Goal: Task Accomplishment & Management: Manage account settings

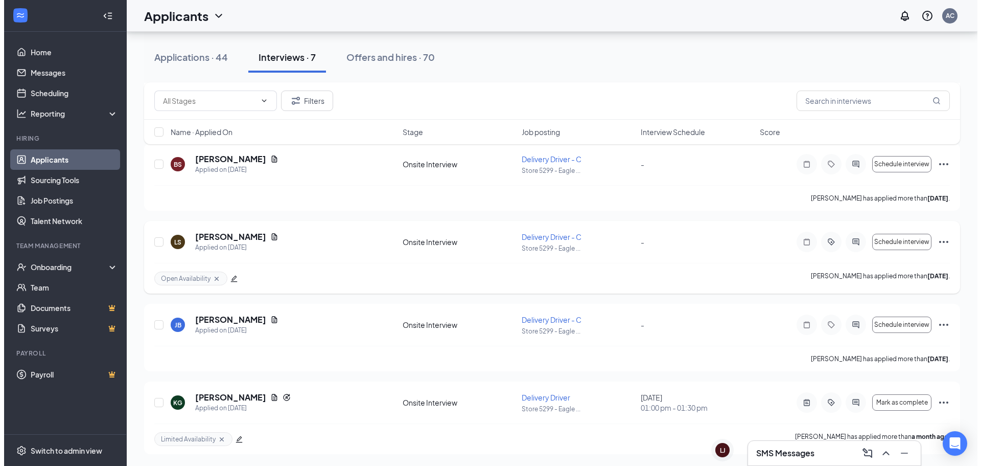
scroll to position [348, 0]
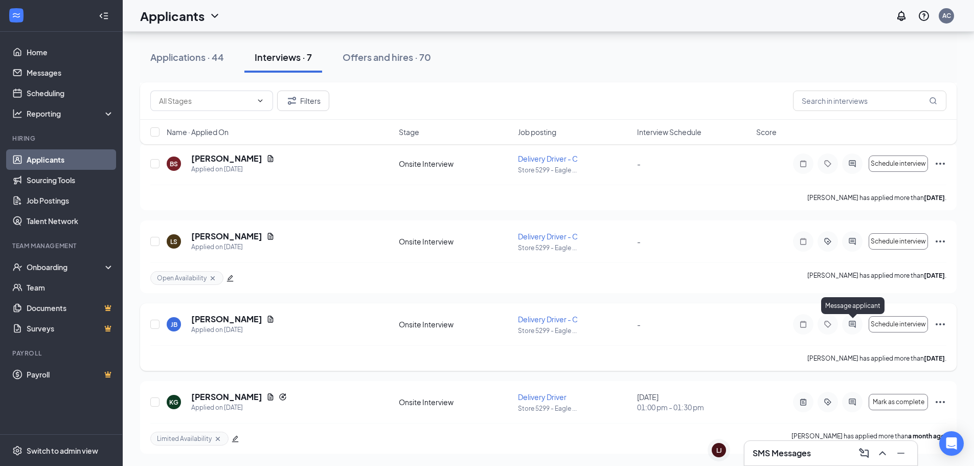
click at [849, 324] on icon "ActiveChat" at bounding box center [851, 323] width 7 height 7
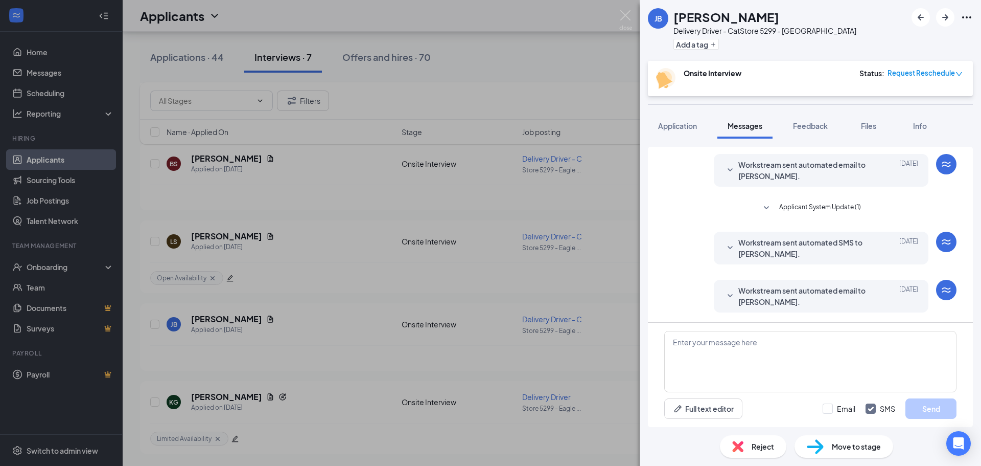
scroll to position [301, 0]
click at [661, 122] on span "Application" at bounding box center [677, 125] width 39 height 9
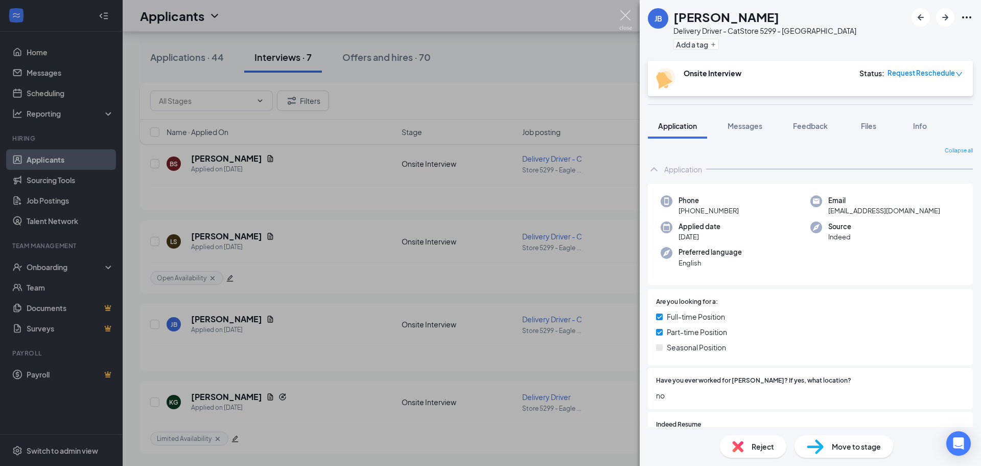
click at [627, 18] on img at bounding box center [625, 20] width 13 height 20
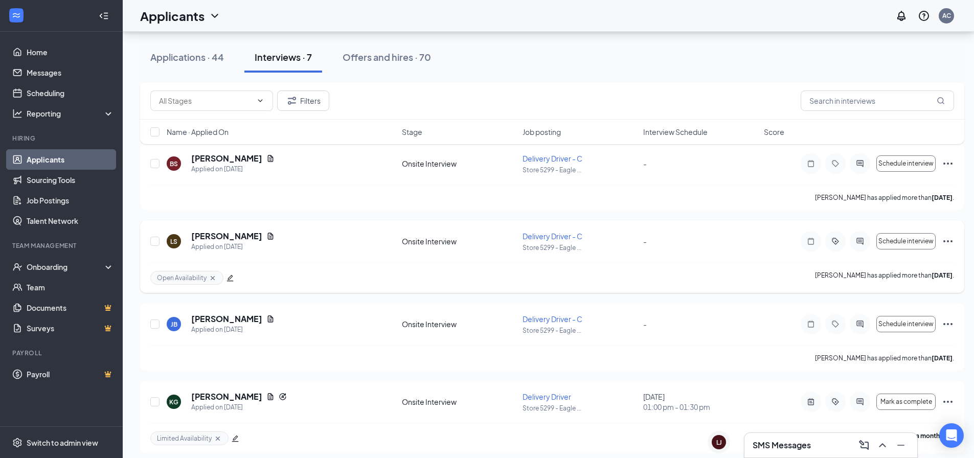
click at [857, 246] on div at bounding box center [859, 241] width 20 height 20
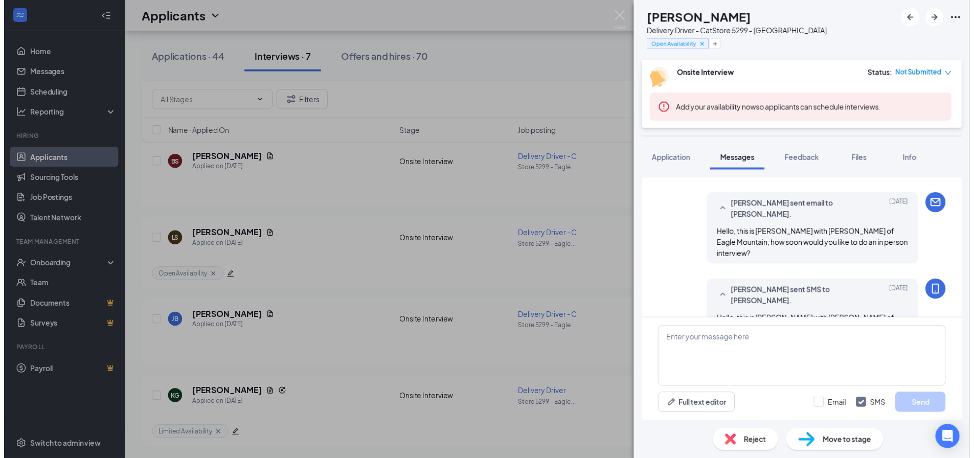
scroll to position [331, 0]
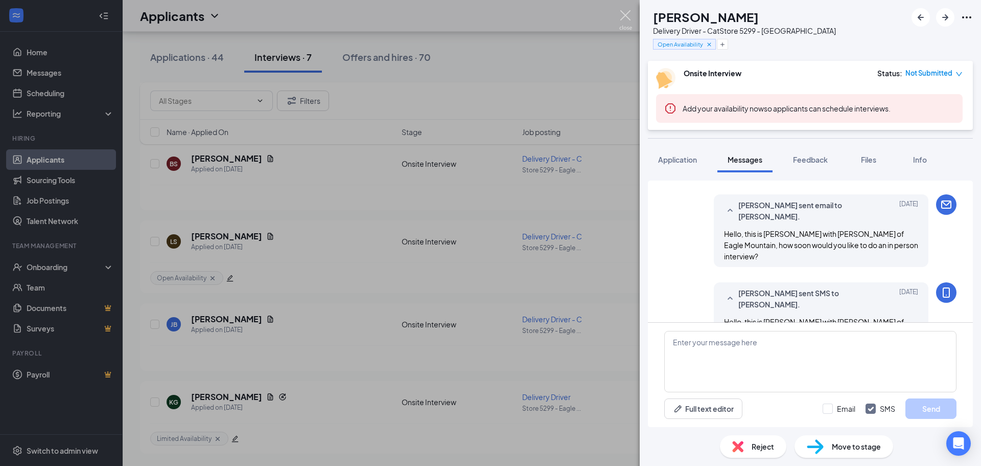
click at [627, 18] on img at bounding box center [625, 20] width 13 height 20
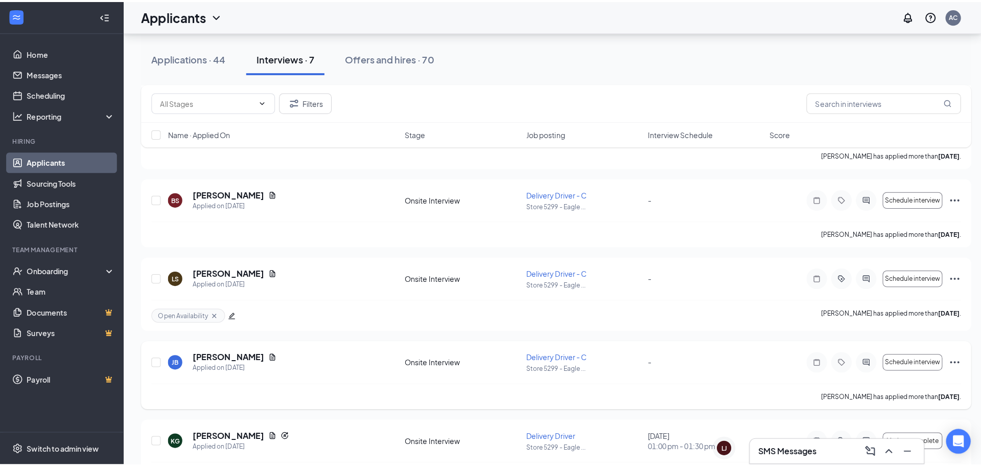
scroll to position [296, 0]
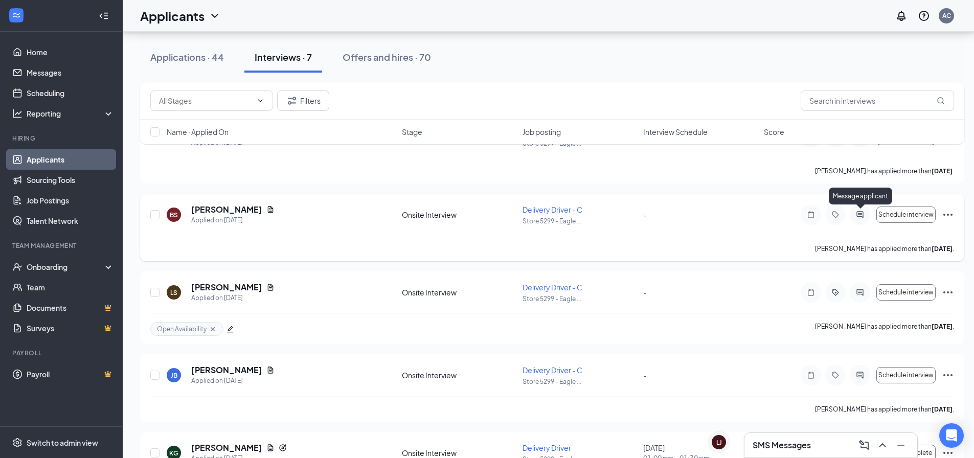
click at [859, 215] on icon "ActiveChat" at bounding box center [859, 214] width 7 height 7
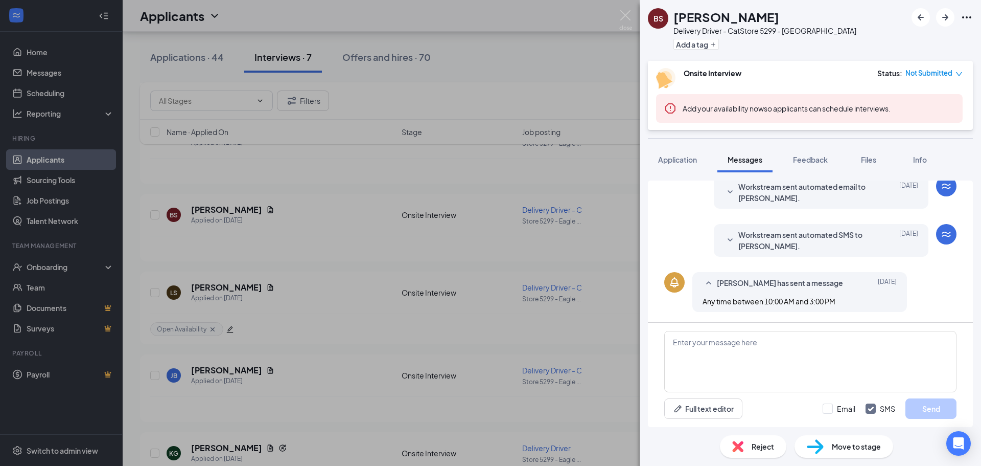
scroll to position [73, 0]
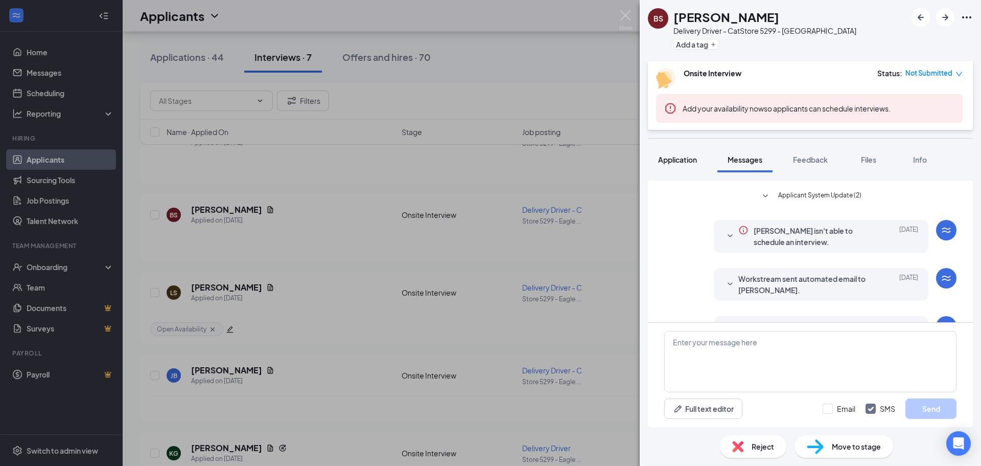
click at [674, 164] on div "Application" at bounding box center [677, 159] width 39 height 10
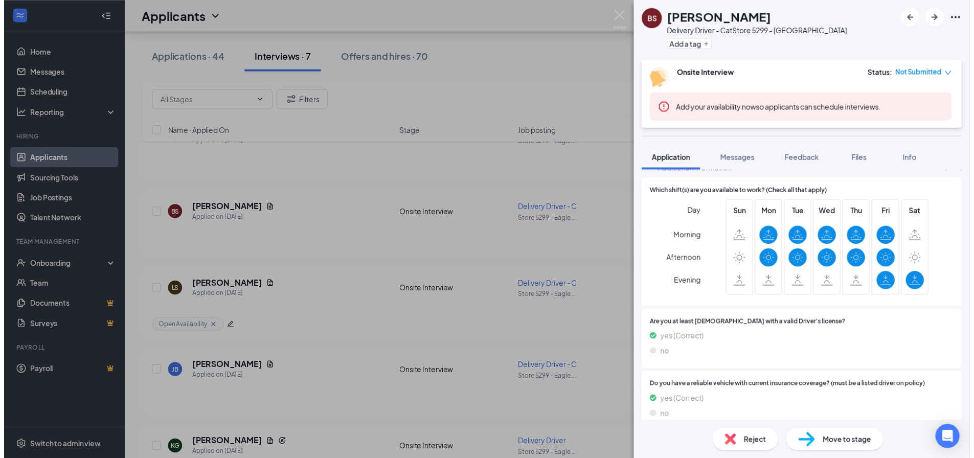
scroll to position [409, 0]
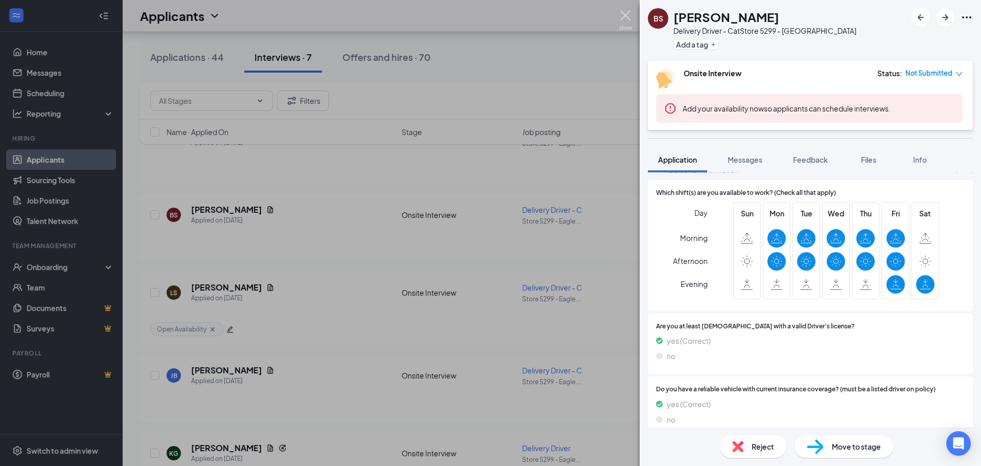
click at [628, 21] on img at bounding box center [625, 20] width 13 height 20
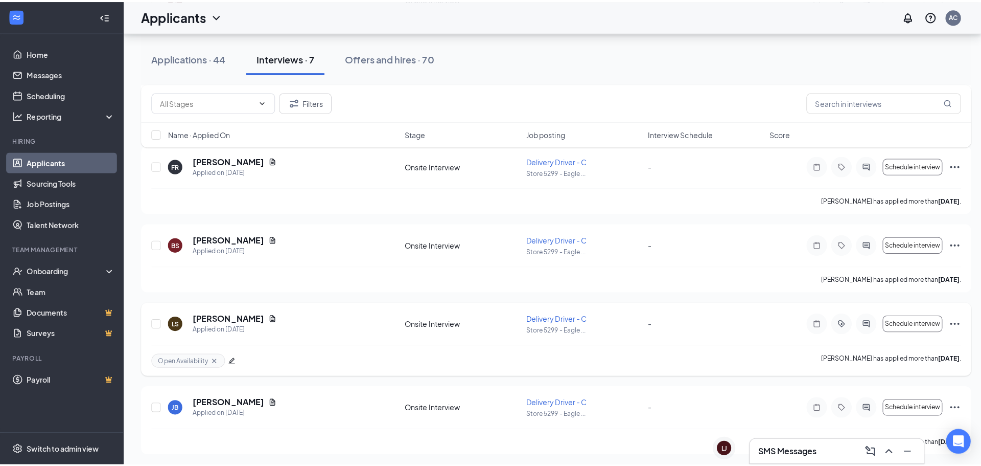
scroll to position [245, 0]
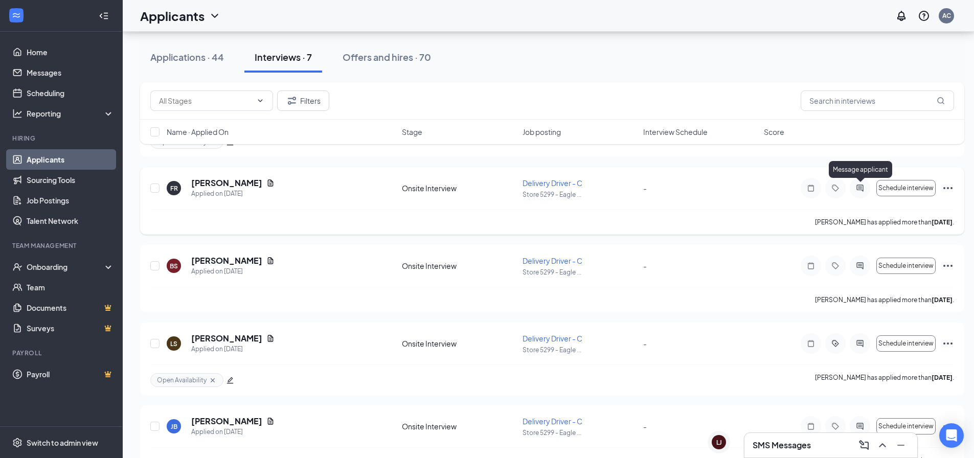
click at [863, 189] on icon "ActiveChat" at bounding box center [859, 188] width 12 height 8
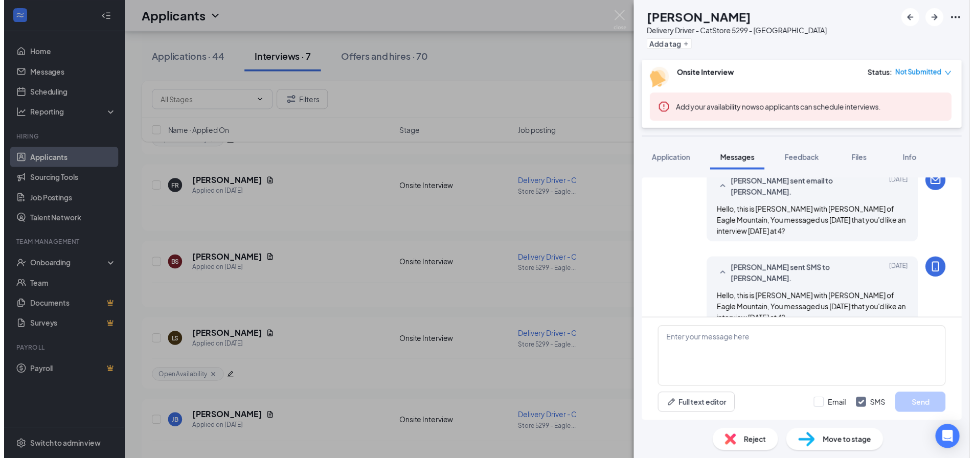
scroll to position [353, 0]
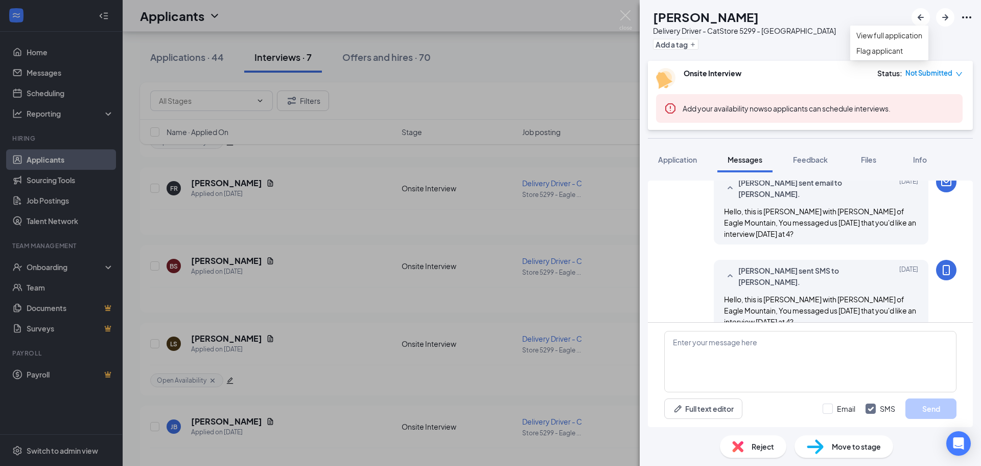
click at [969, 17] on icon "Ellipses" at bounding box center [967, 17] width 12 height 12
click at [628, 19] on img at bounding box center [625, 20] width 13 height 20
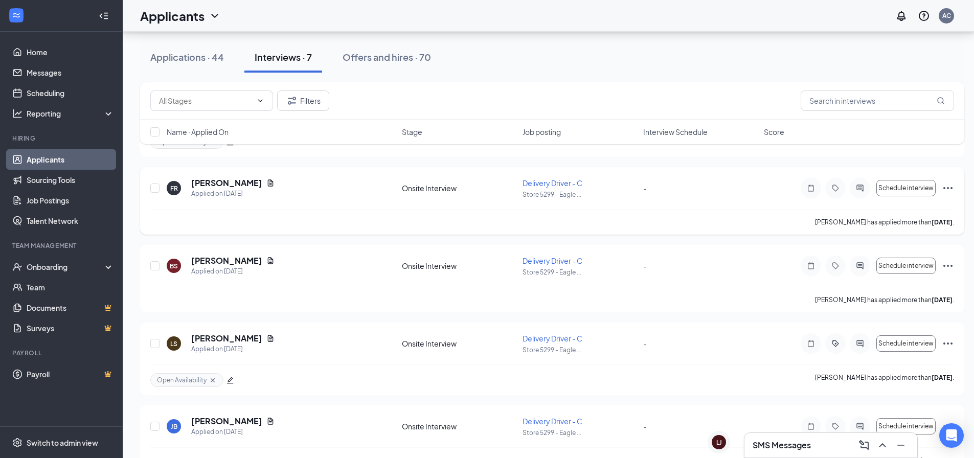
click at [948, 187] on icon "Ellipses" at bounding box center [947, 188] width 12 height 12
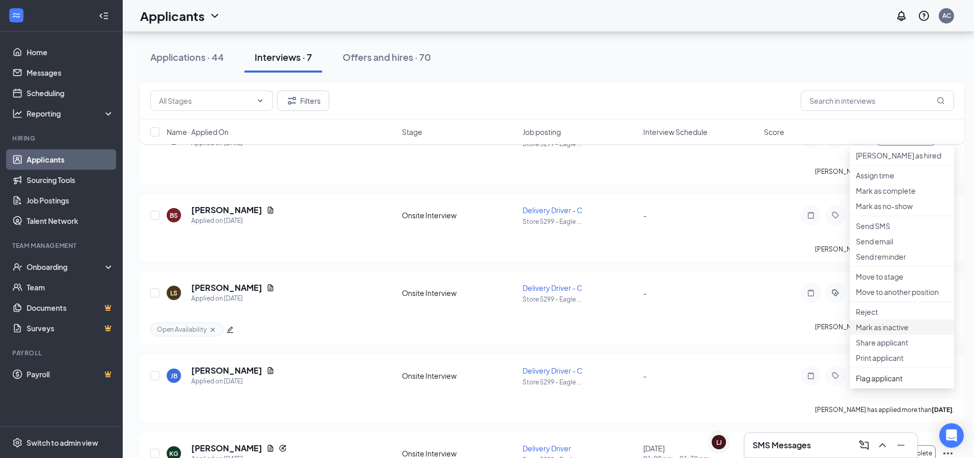
scroll to position [296, 0]
click at [885, 332] on p "Mark as inactive" at bounding box center [901, 326] width 92 height 10
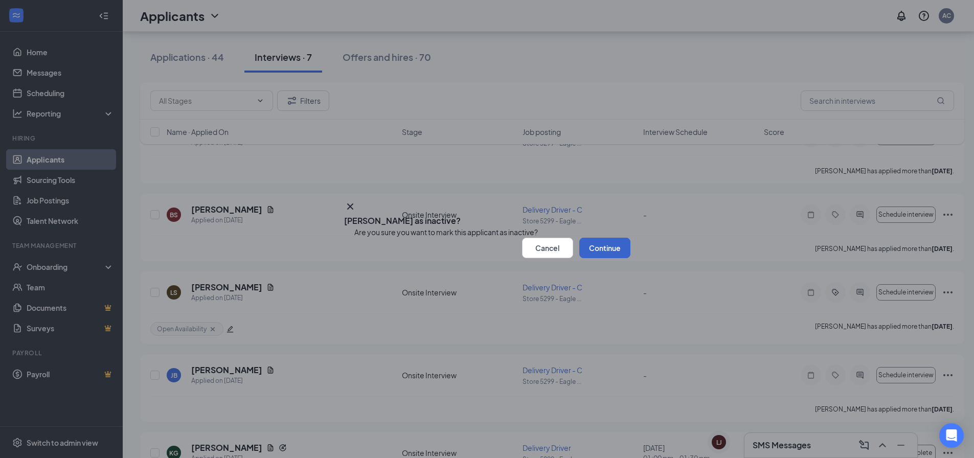
click at [606, 258] on button "Continue" at bounding box center [604, 248] width 51 height 20
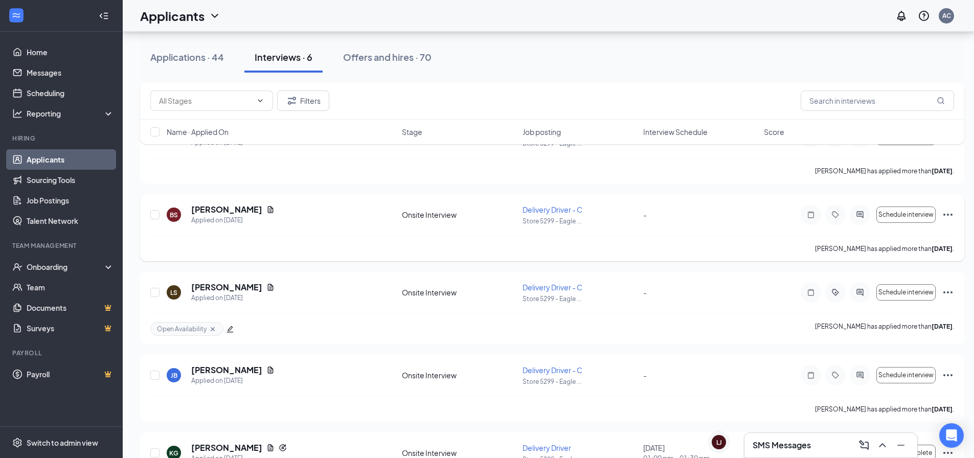
click at [945, 216] on icon "Ellipses" at bounding box center [947, 215] width 12 height 12
click at [902, 50] on p "Mark as inactive" at bounding box center [901, 45] width 92 height 10
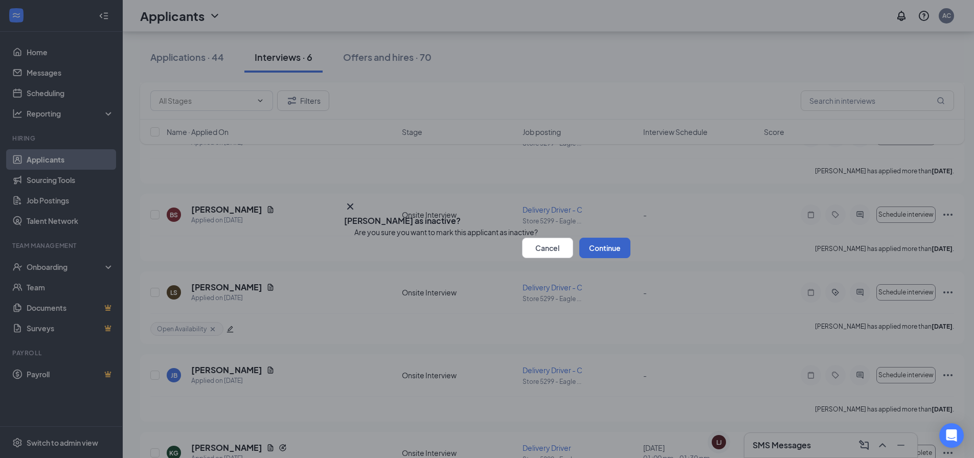
click at [601, 258] on button "Continue" at bounding box center [604, 248] width 51 height 20
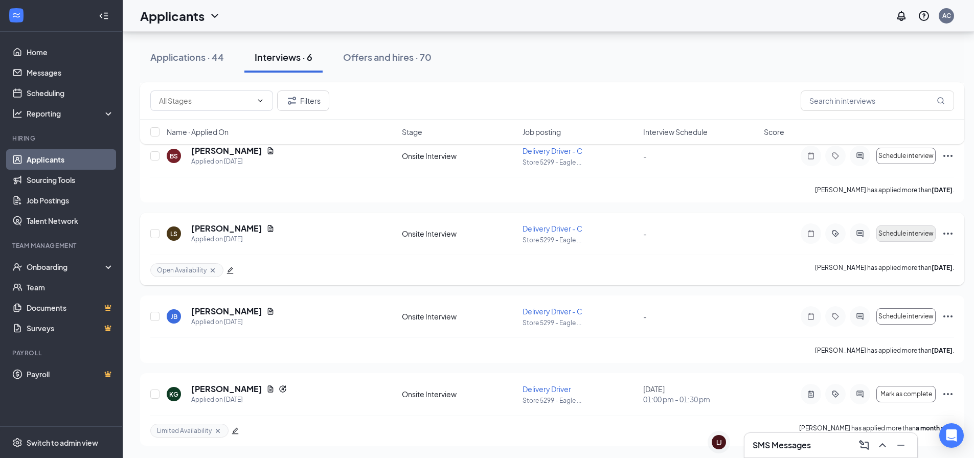
scroll to position [277, 0]
click at [860, 233] on icon "ActiveChat" at bounding box center [859, 233] width 12 height 8
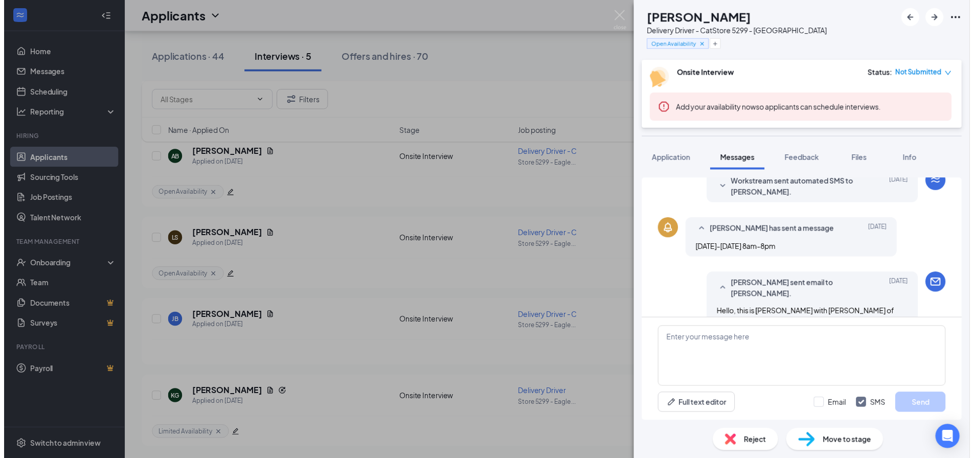
scroll to position [192, 0]
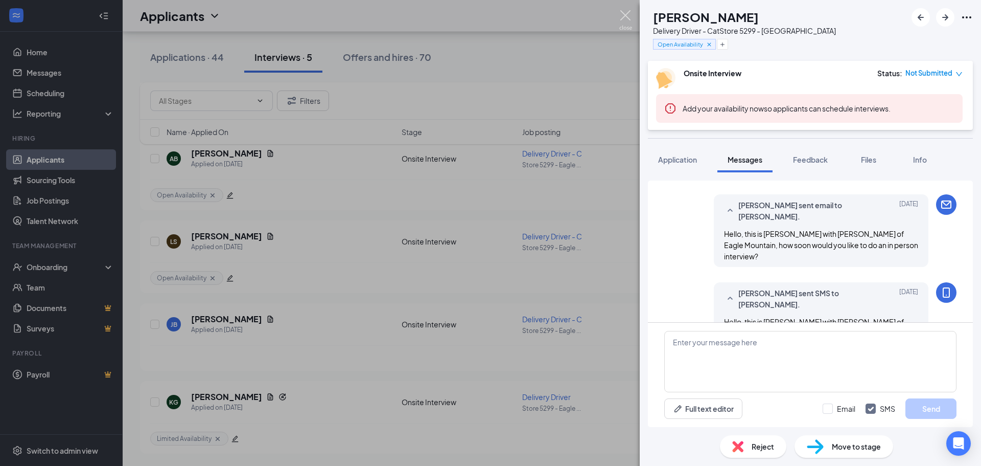
click at [622, 20] on img at bounding box center [625, 20] width 13 height 20
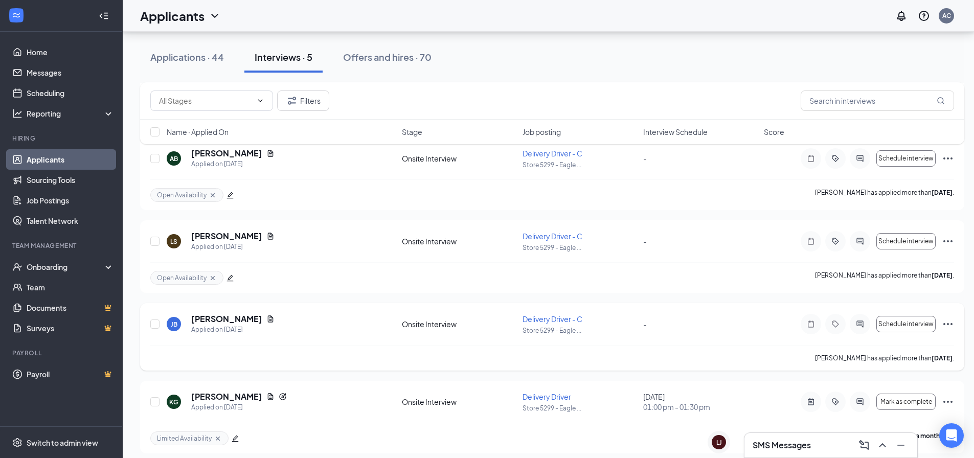
click at [950, 321] on icon "Ellipses" at bounding box center [947, 324] width 12 height 12
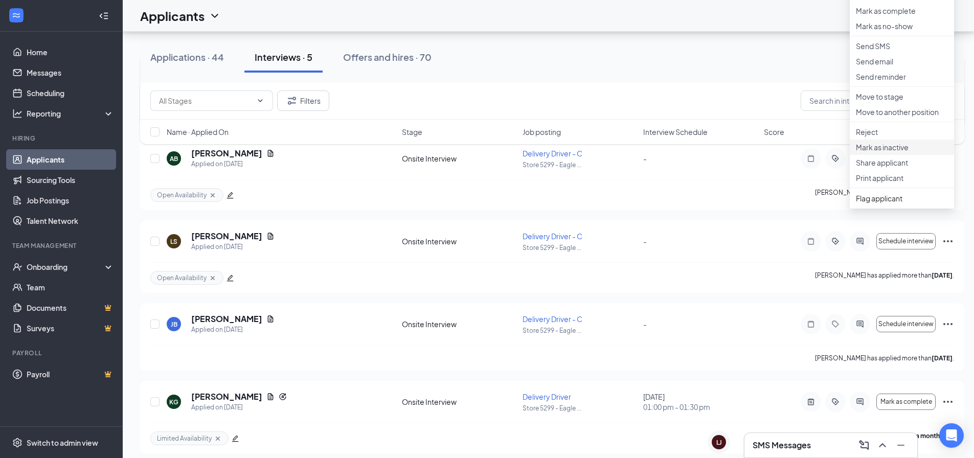
click at [895, 155] on li "Mark as inactive" at bounding box center [901, 147] width 104 height 15
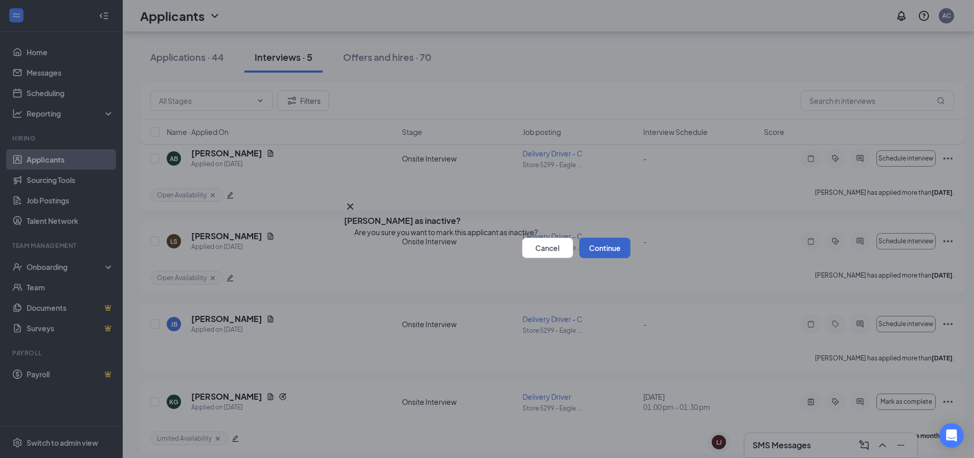
click at [616, 258] on button "Continue" at bounding box center [604, 248] width 51 height 20
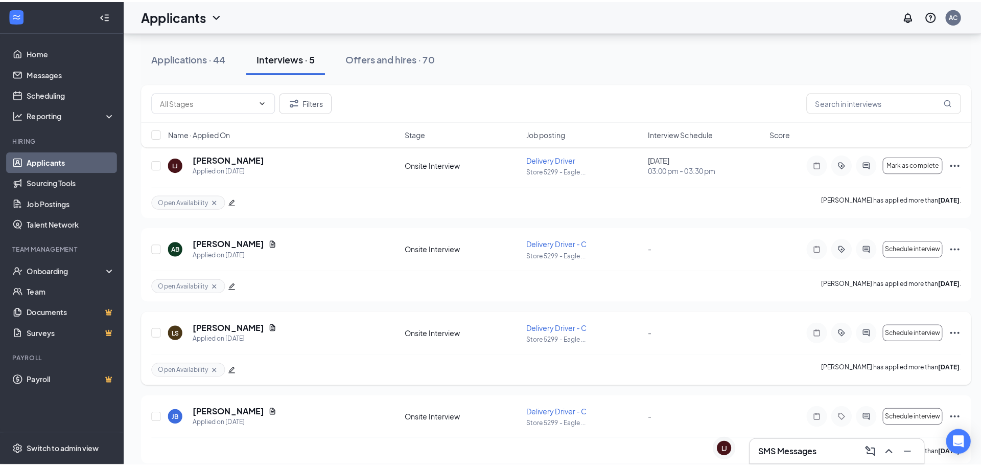
scroll to position [47, 0]
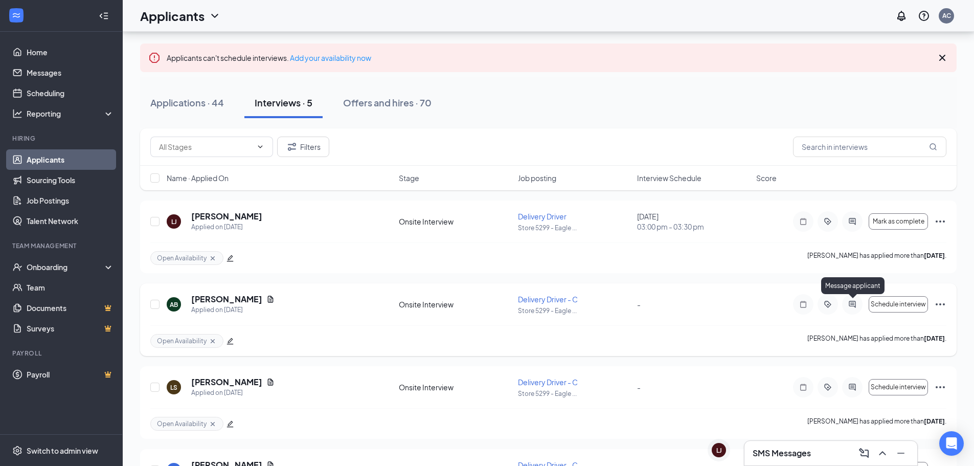
click at [851, 305] on icon "ActiveChat" at bounding box center [852, 304] width 12 height 8
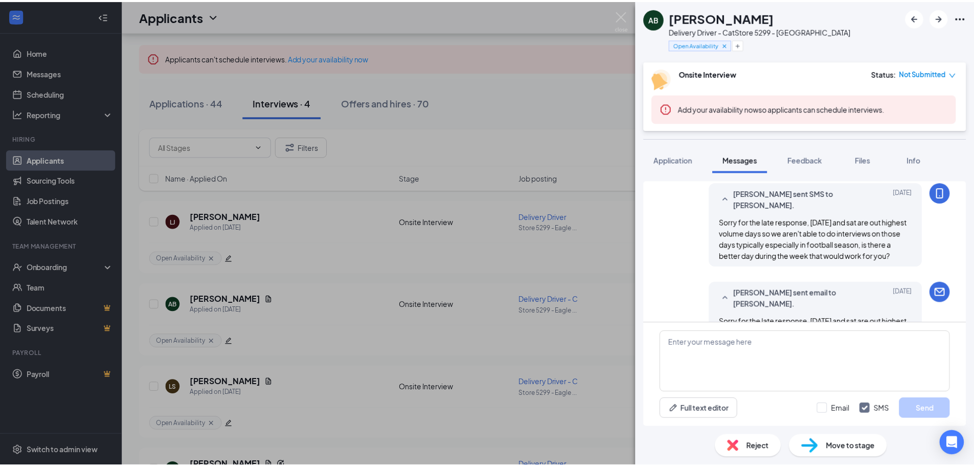
scroll to position [452, 0]
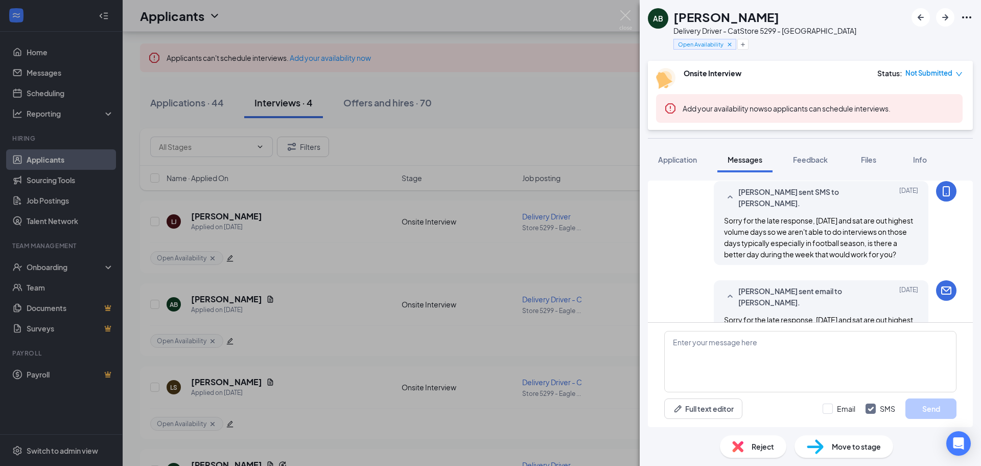
click at [582, 191] on div "AB [PERSON_NAME] Delivery Driver - C at Store 5299 - [GEOGRAPHIC_DATA] Open Ava…" at bounding box center [490, 233] width 981 height 466
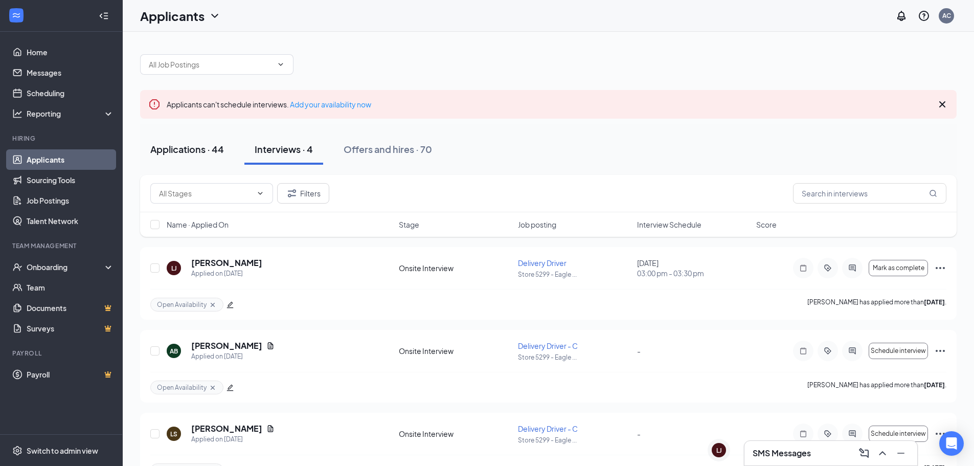
click at [170, 149] on div "Applications · 44" at bounding box center [187, 149] width 74 height 13
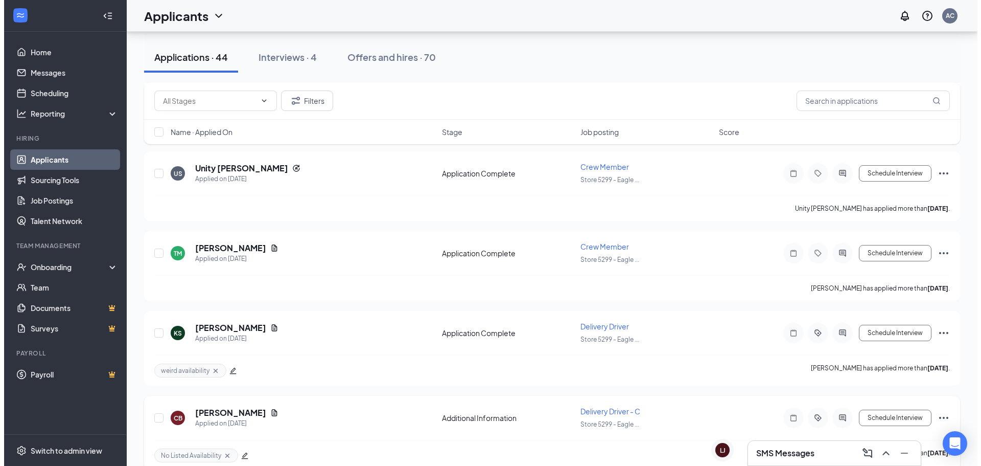
scroll to position [256, 0]
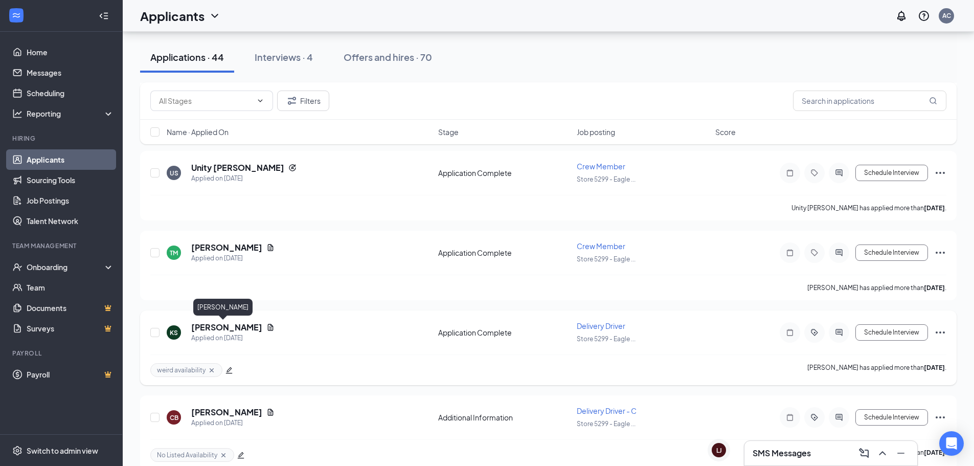
click at [219, 324] on h5 "[PERSON_NAME]" at bounding box center [226, 326] width 71 height 11
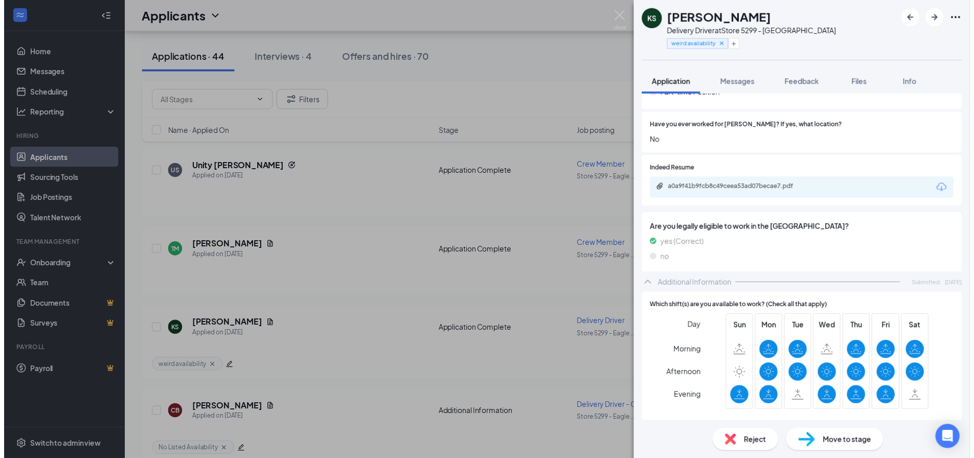
scroll to position [256, 0]
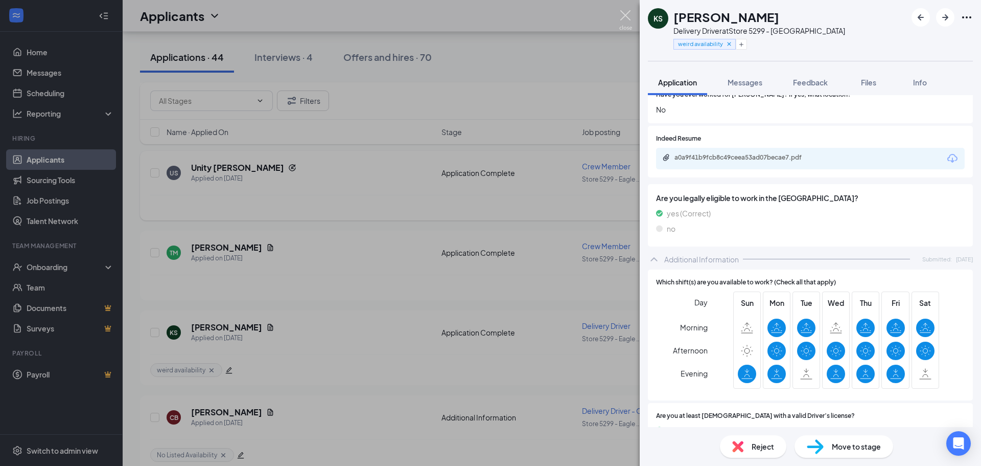
drag, startPoint x: 627, startPoint y: 15, endPoint x: 559, endPoint y: 215, distance: 210.9
click at [627, 15] on img at bounding box center [625, 20] width 13 height 20
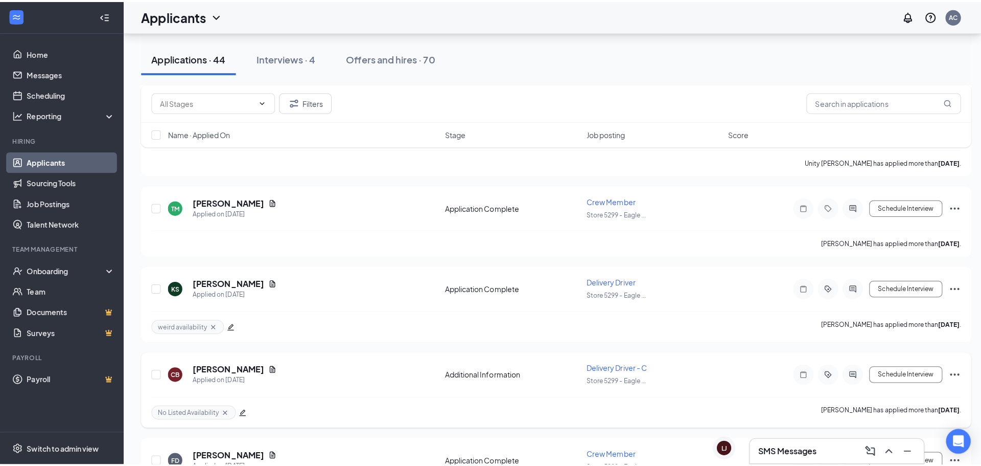
scroll to position [358, 0]
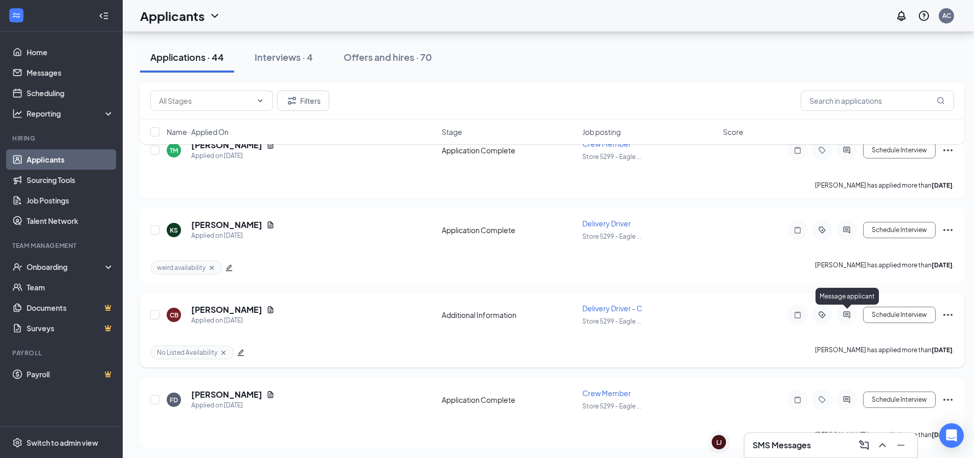
click at [847, 316] on icon "ActiveChat" at bounding box center [846, 314] width 7 height 7
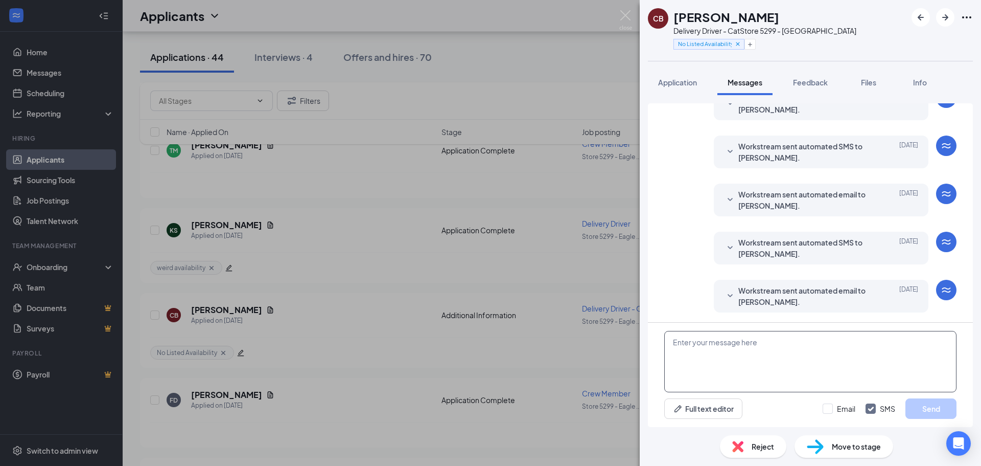
scroll to position [99, 0]
click at [829, 411] on input "Email" at bounding box center [839, 408] width 33 height 10
checkbox input "true"
click at [809, 369] on textarea at bounding box center [810, 361] width 292 height 61
type textarea "please update your availability"
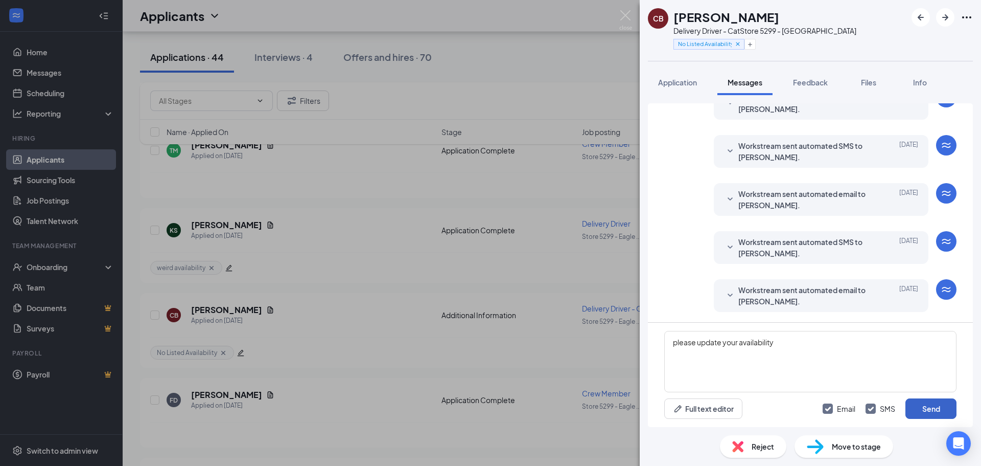
click at [946, 409] on button "Send" at bounding box center [931, 408] width 51 height 20
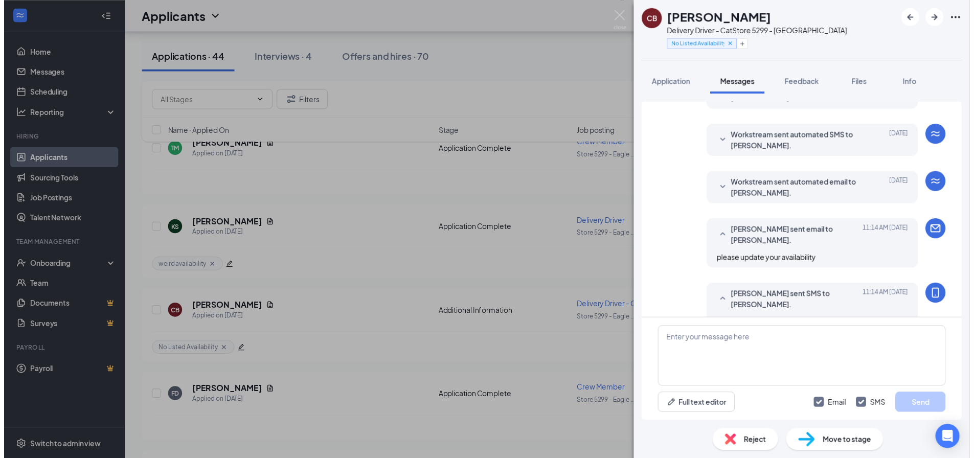
scroll to position [230, 0]
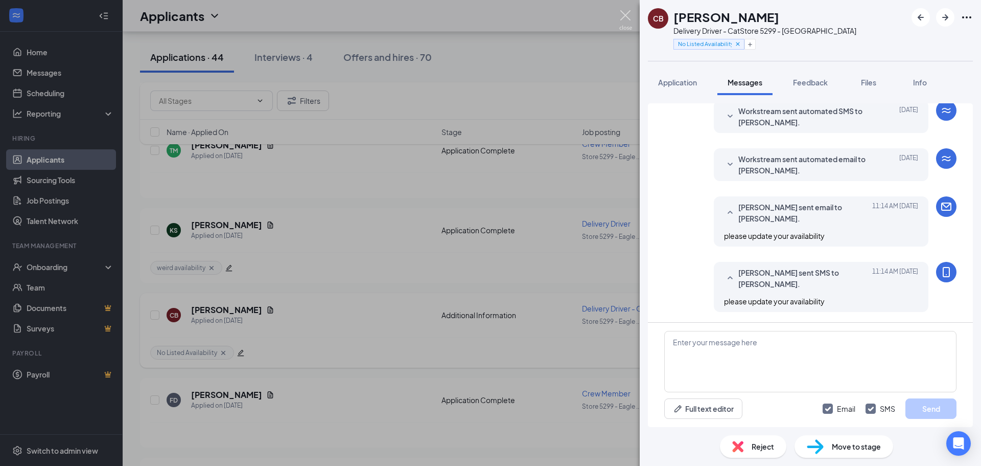
click at [628, 18] on img at bounding box center [625, 20] width 13 height 20
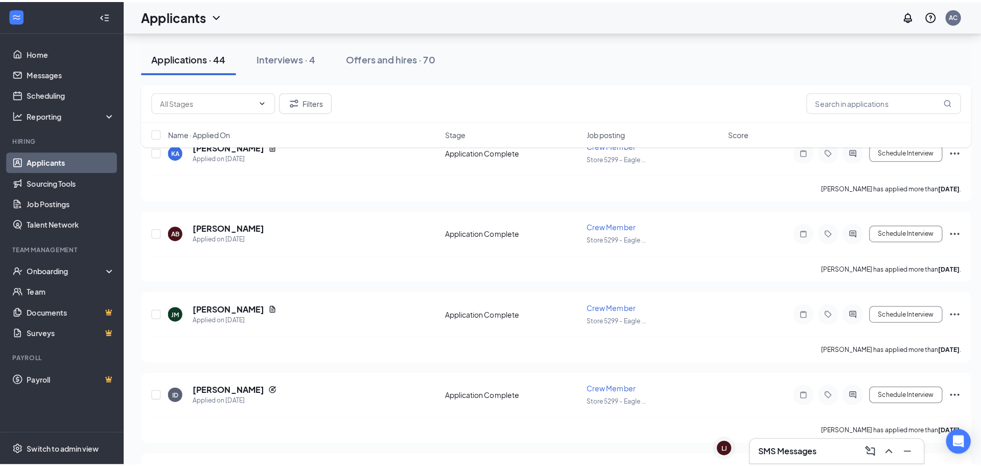
scroll to position [869, 0]
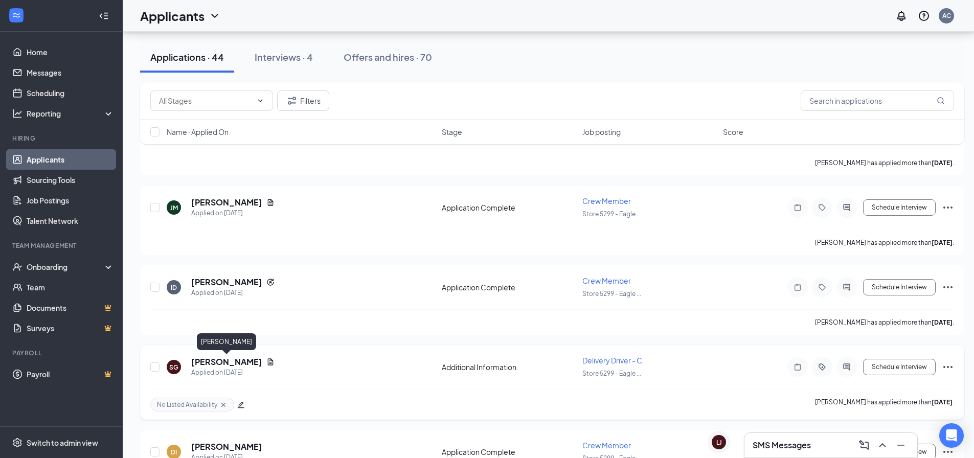
click at [223, 362] on h5 "[PERSON_NAME]" at bounding box center [226, 361] width 71 height 11
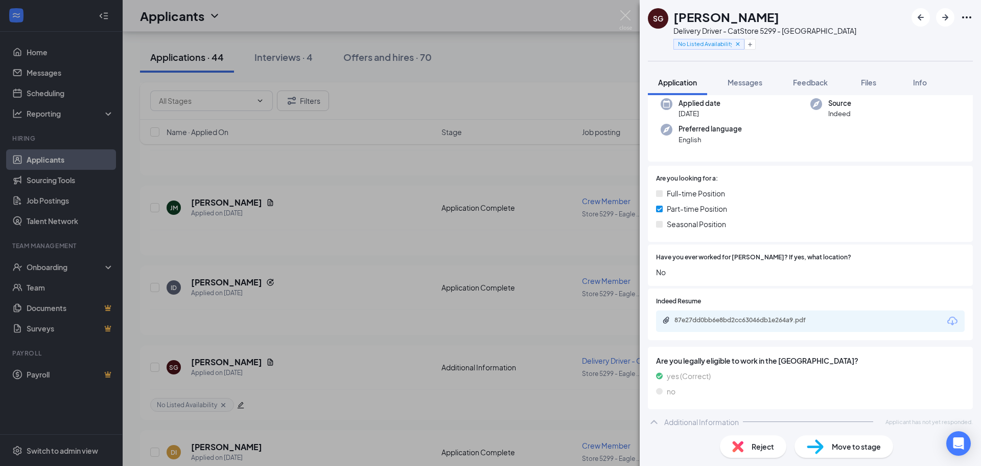
scroll to position [113, 0]
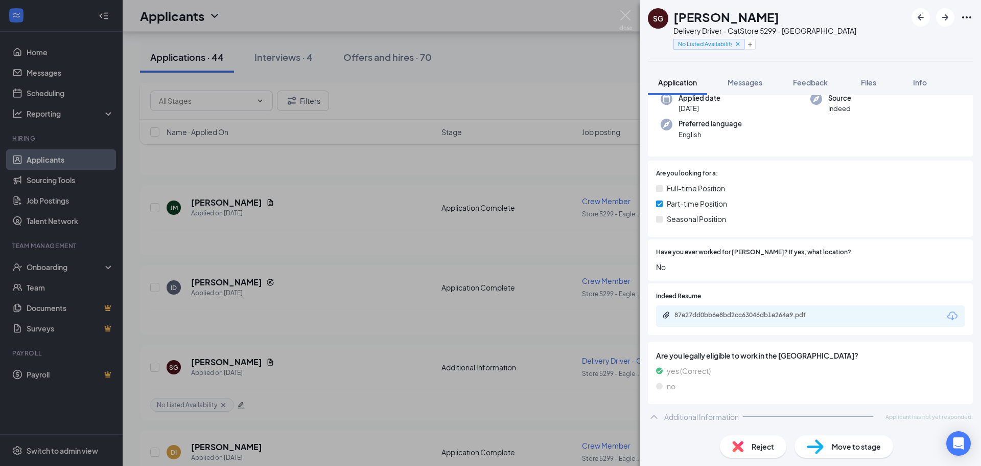
drag, startPoint x: 744, startPoint y: 89, endPoint x: 819, endPoint y: 206, distance: 138.8
click at [744, 89] on button "Messages" at bounding box center [745, 83] width 55 height 26
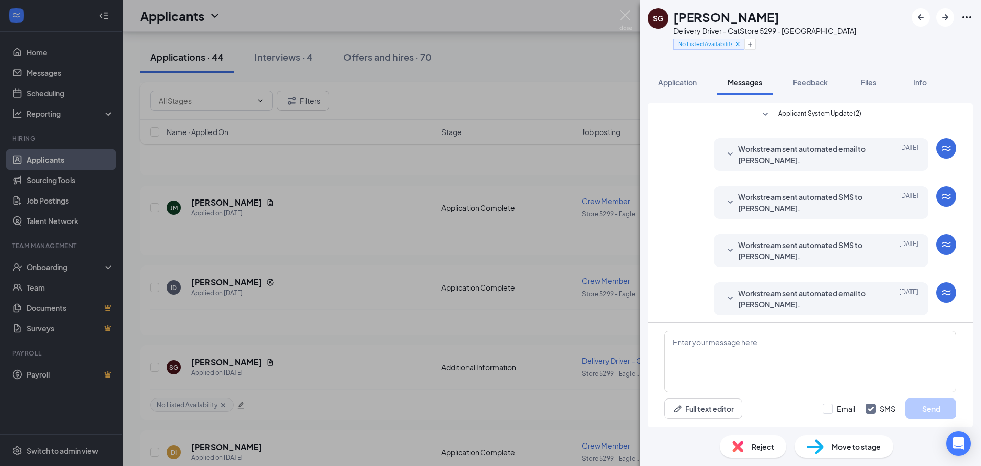
scroll to position [99, 0]
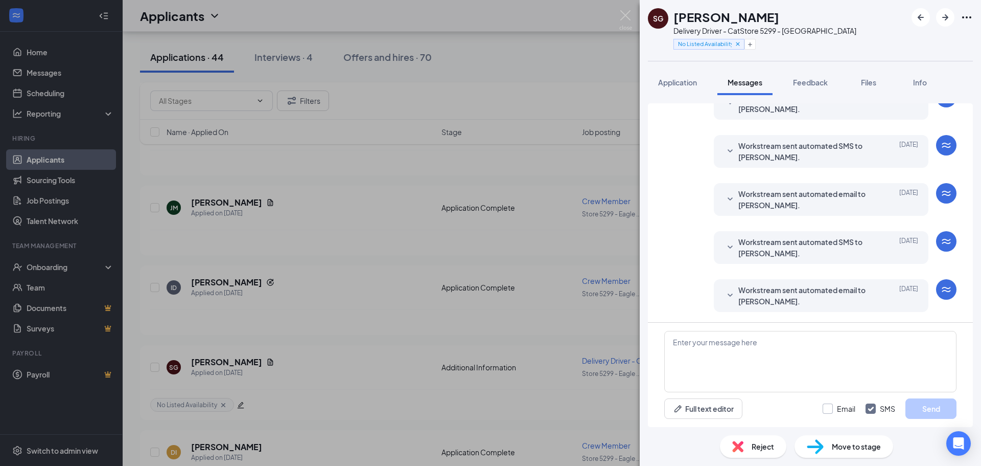
click at [827, 408] on input "Email" at bounding box center [839, 408] width 33 height 10
checkbox input "true"
click at [820, 368] on textarea at bounding box center [810, 361] width 292 height 61
type textarea "Please update your availability"
click at [919, 406] on button "Send" at bounding box center [931, 408] width 51 height 20
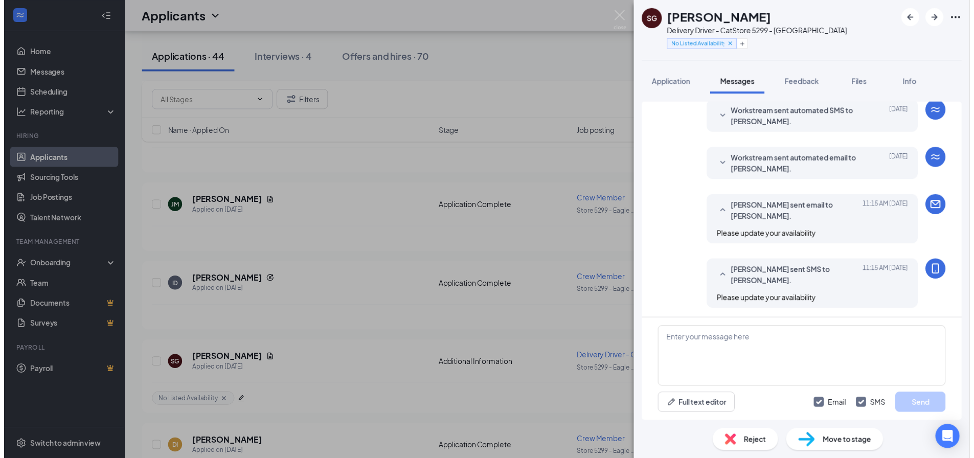
scroll to position [230, 0]
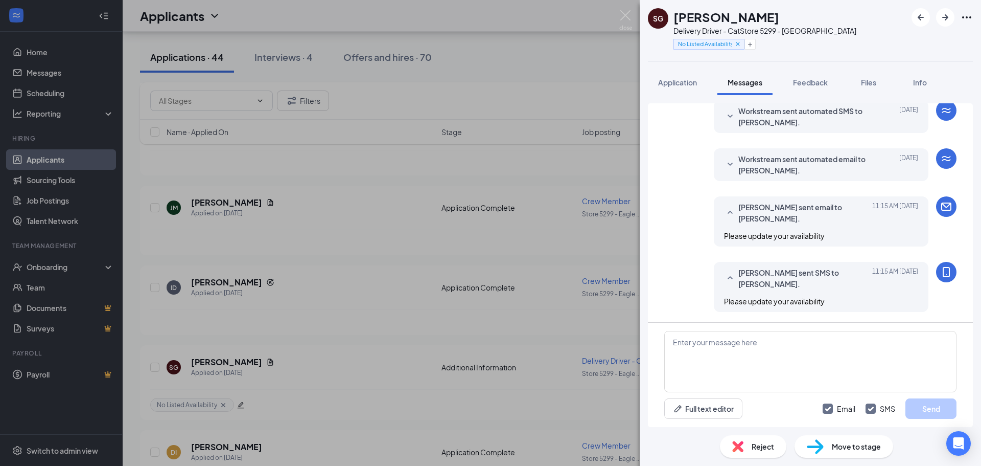
click at [423, 233] on div "[PERSON_NAME] Delivery Driver - C at Store 5299 - [GEOGRAPHIC_DATA] No Listed A…" at bounding box center [490, 233] width 981 height 466
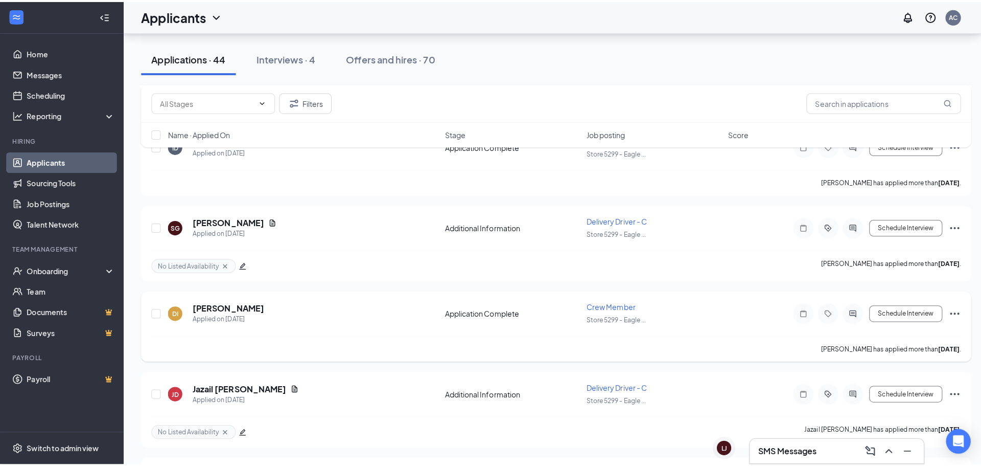
scroll to position [1022, 0]
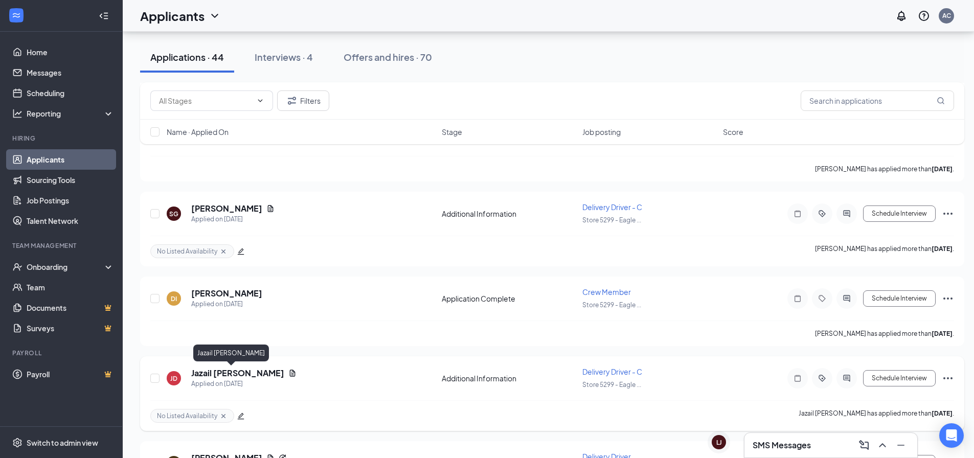
click at [210, 372] on h5 "Jazail [PERSON_NAME]" at bounding box center [237, 372] width 93 height 11
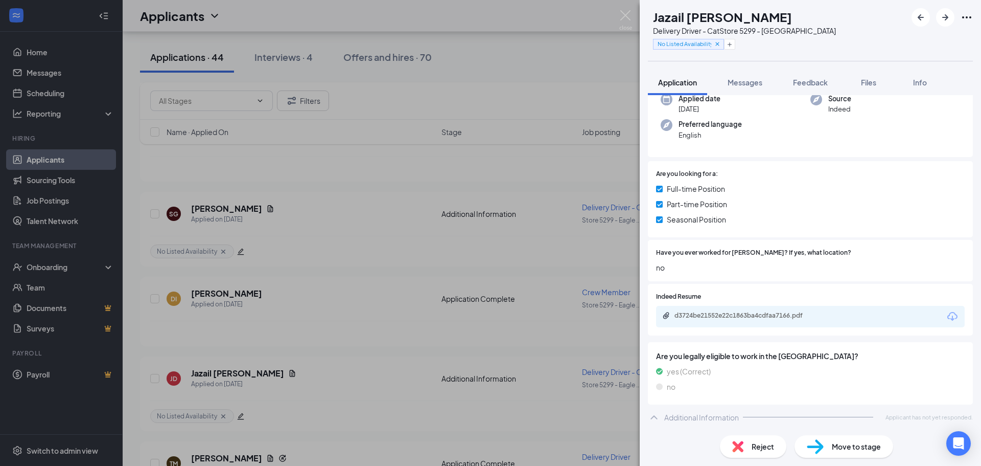
scroll to position [85, 0]
click at [721, 313] on div "d3724be21552e22c1863ba4cdfaa7166.pdf" at bounding box center [746, 315] width 143 height 8
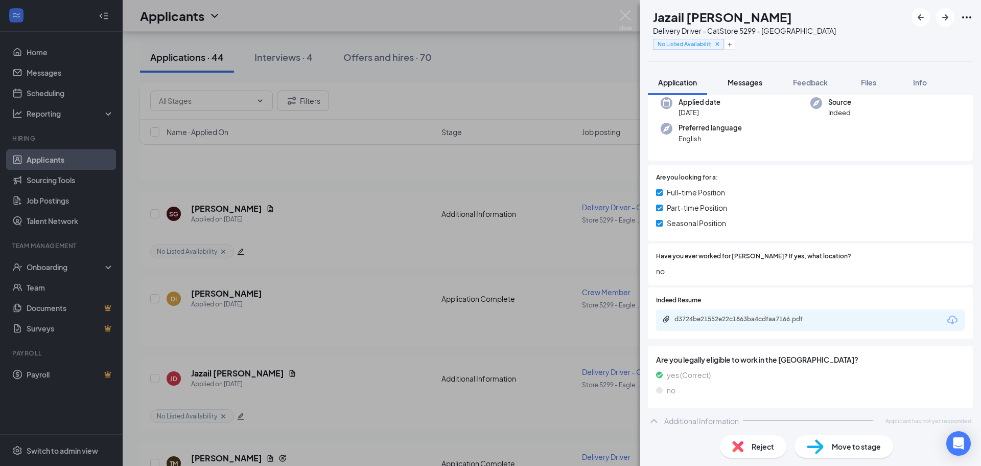
click at [748, 91] on button "Messages" at bounding box center [745, 83] width 55 height 26
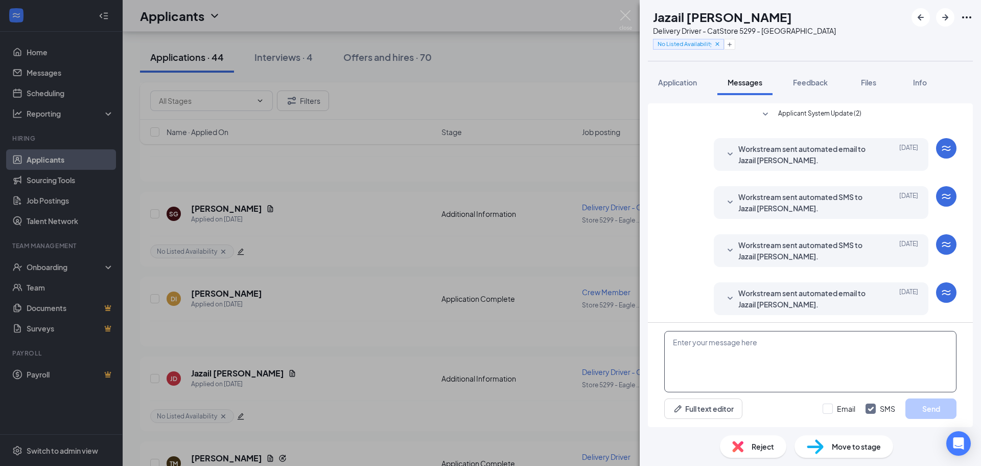
scroll to position [99, 0]
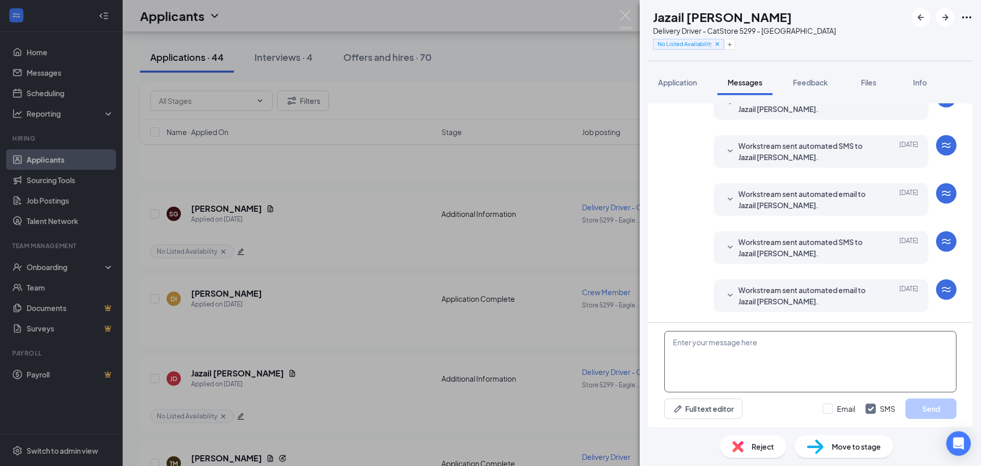
click at [756, 354] on textarea at bounding box center [810, 361] width 292 height 61
click at [832, 414] on div "Email SMS Send" at bounding box center [890, 408] width 134 height 20
click at [823, 404] on input "Email" at bounding box center [839, 408] width 33 height 10
checkbox input "true"
click at [829, 360] on textarea at bounding box center [810, 361] width 292 height 61
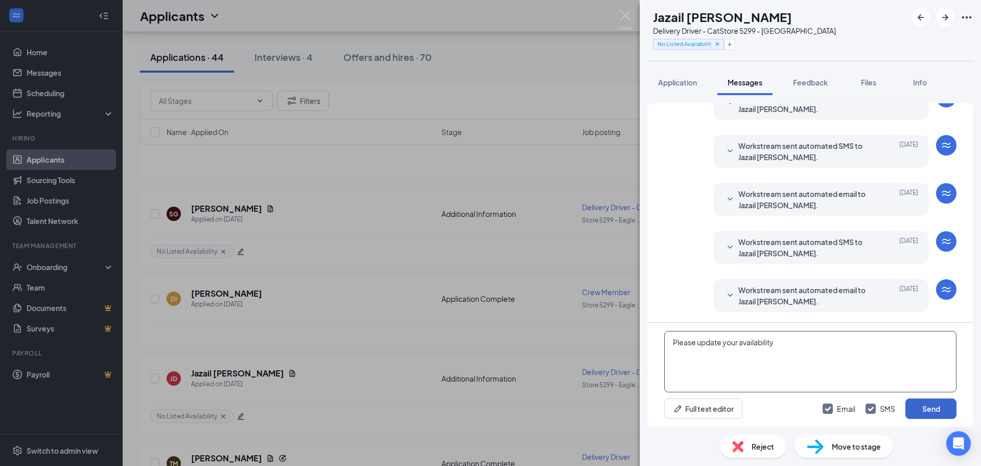
type textarea "Please update your availability"
click at [926, 411] on button "Send" at bounding box center [931, 408] width 51 height 20
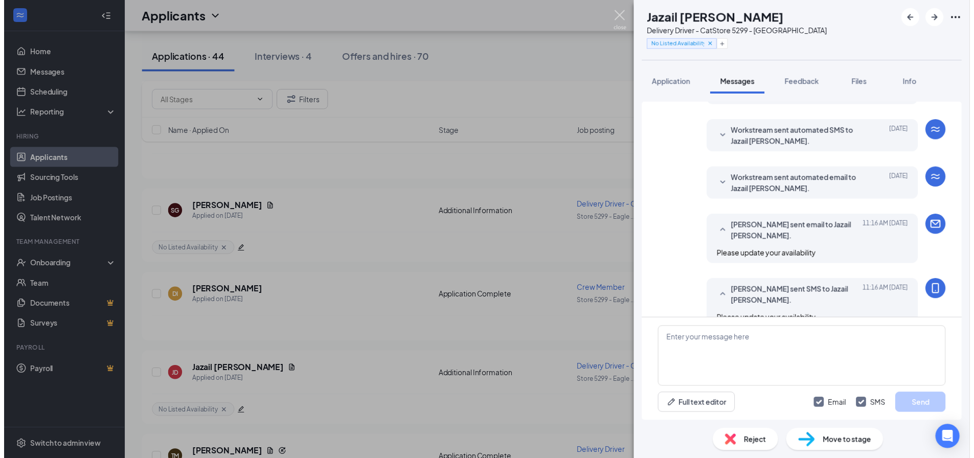
scroll to position [210, 0]
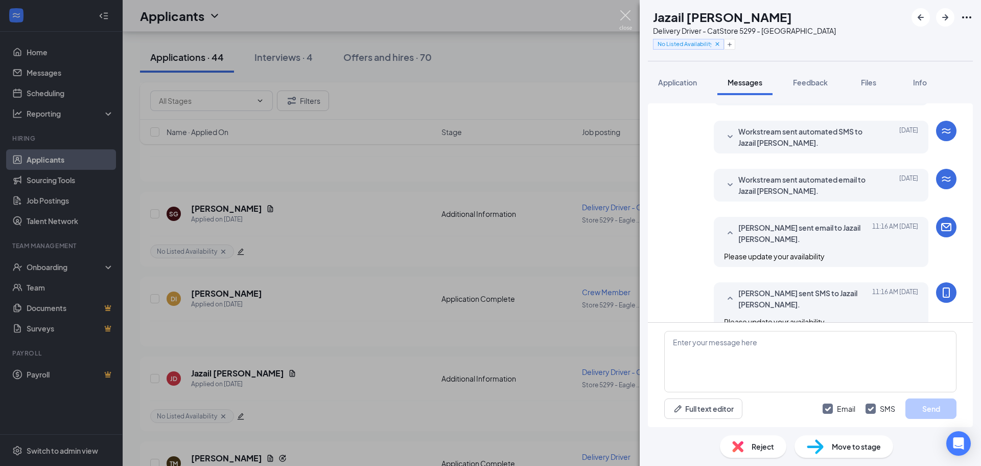
click at [626, 18] on img at bounding box center [625, 20] width 13 height 20
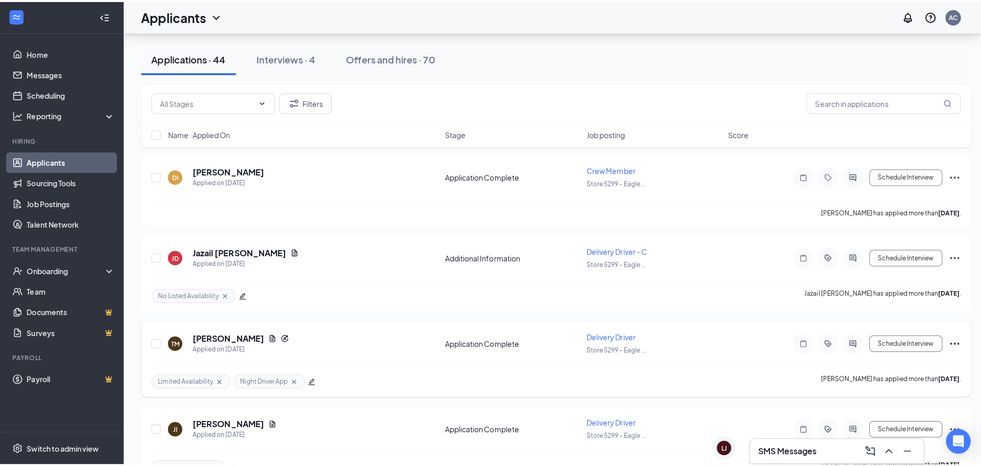
scroll to position [1175, 0]
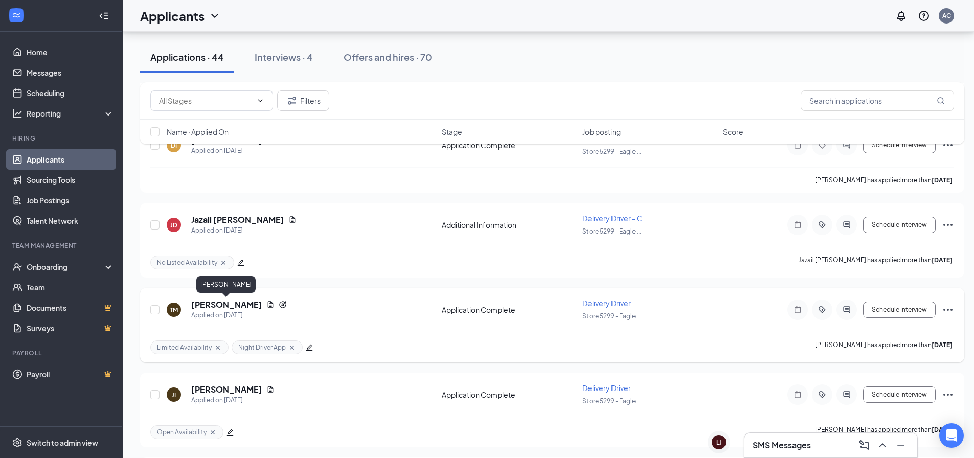
click at [244, 308] on h5 "[PERSON_NAME]" at bounding box center [226, 304] width 71 height 11
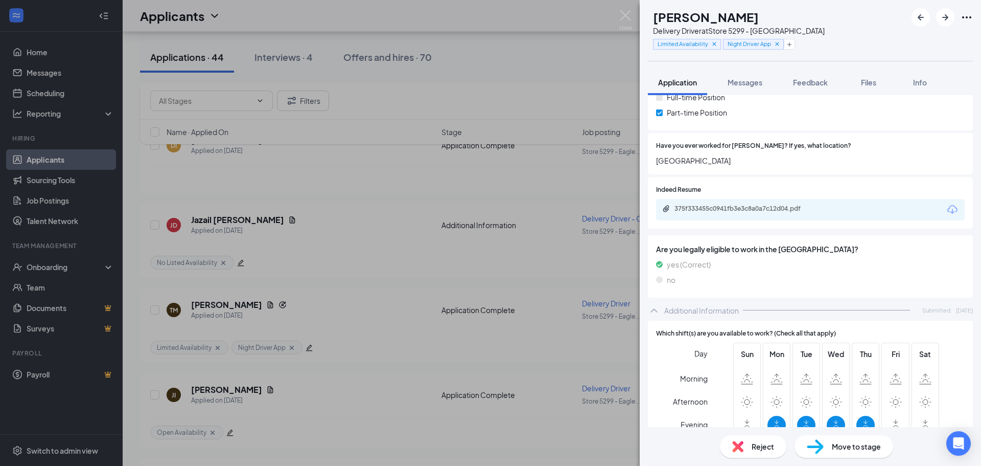
scroll to position [358, 0]
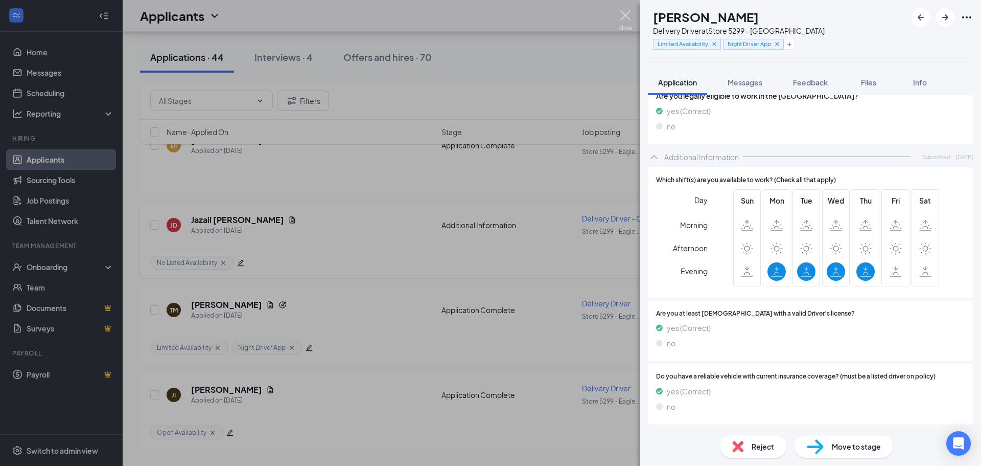
drag, startPoint x: 623, startPoint y: 13, endPoint x: 461, endPoint y: 218, distance: 261.6
click at [623, 13] on img at bounding box center [625, 20] width 13 height 20
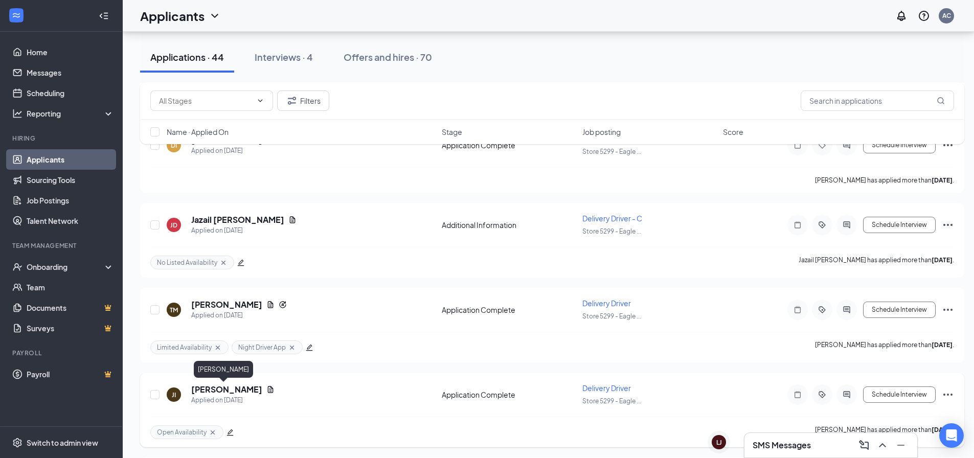
click at [220, 386] on h5 "[PERSON_NAME]" at bounding box center [226, 389] width 71 height 11
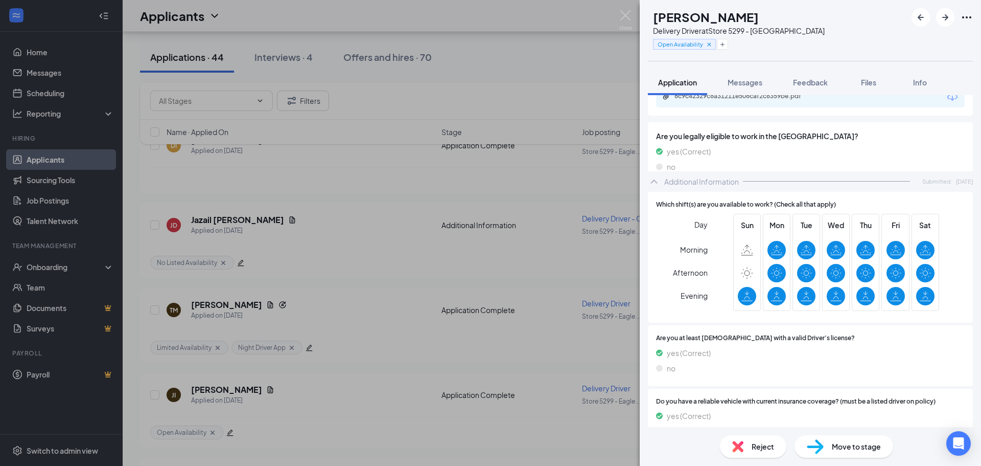
scroll to position [307, 0]
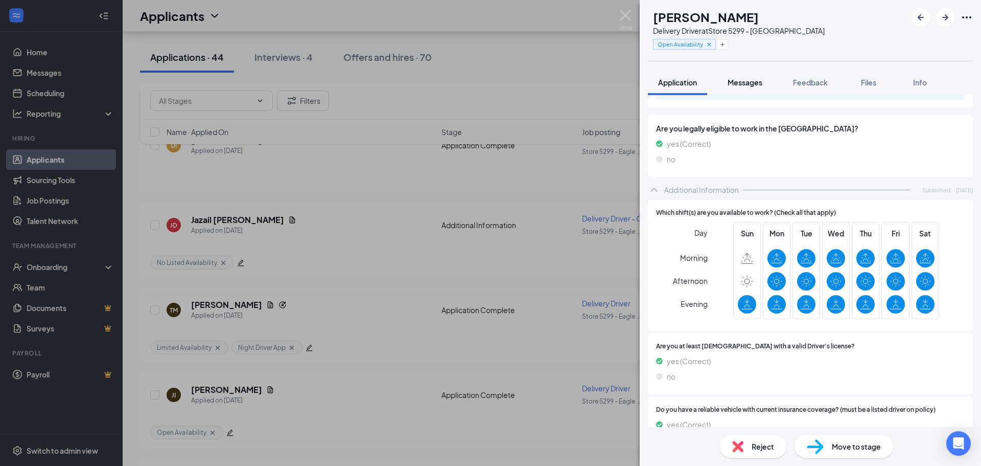
click at [735, 80] on span "Messages" at bounding box center [745, 82] width 35 height 9
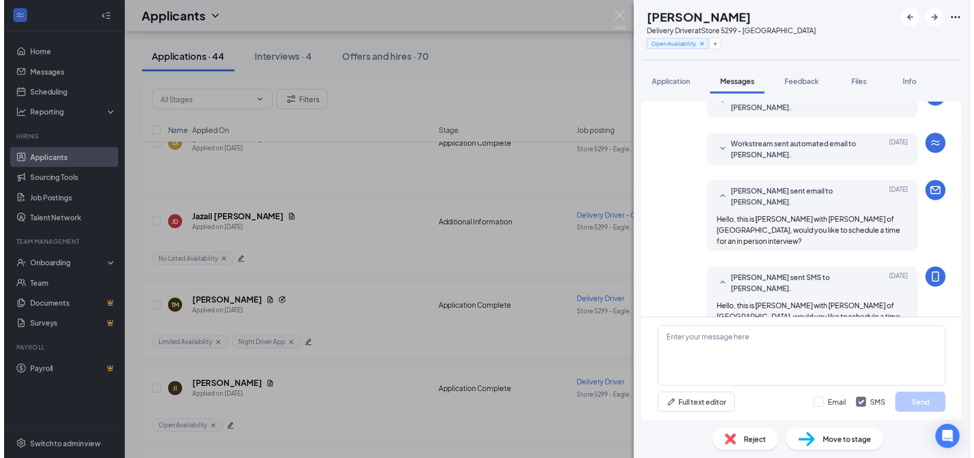
scroll to position [140, 0]
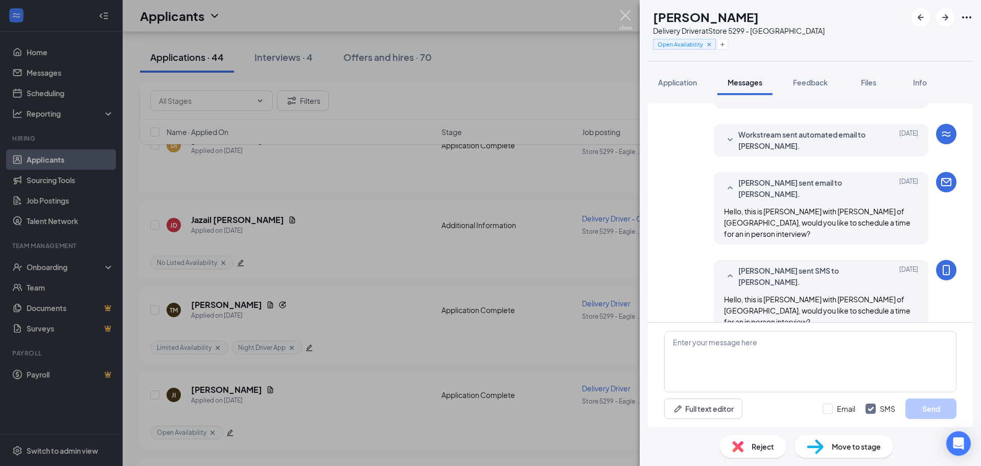
click at [624, 15] on img at bounding box center [625, 20] width 13 height 20
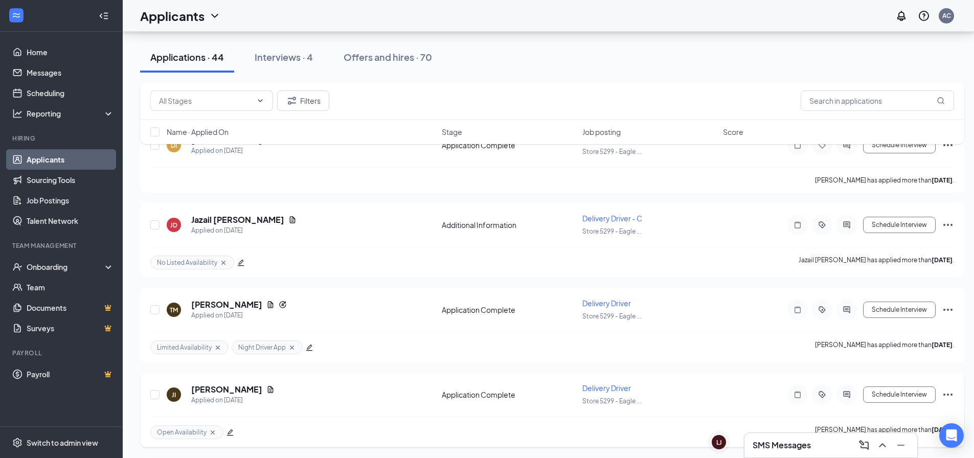
click at [946, 394] on icon "Ellipses" at bounding box center [947, 394] width 12 height 12
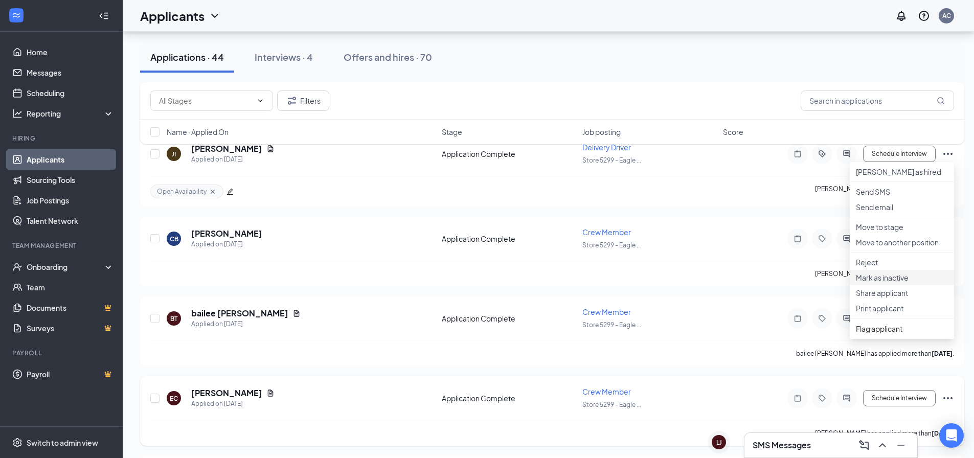
scroll to position [1482, 0]
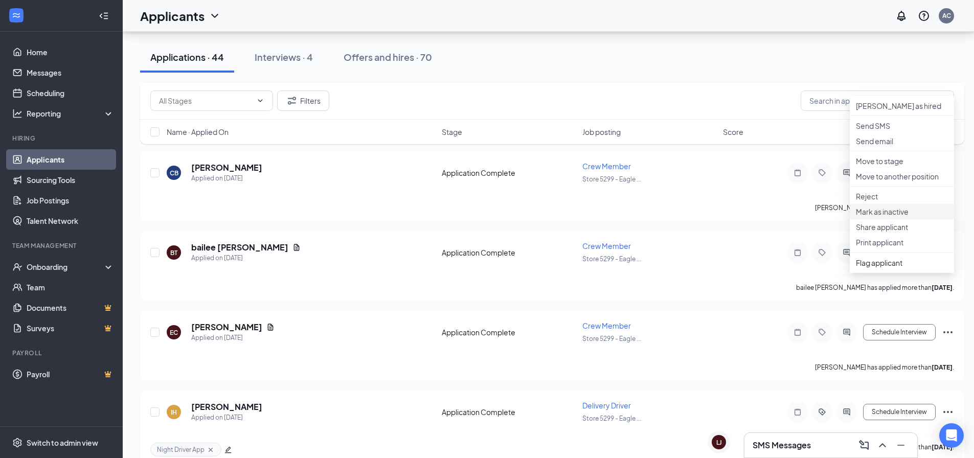
click at [898, 217] on p "Mark as inactive" at bounding box center [901, 211] width 92 height 10
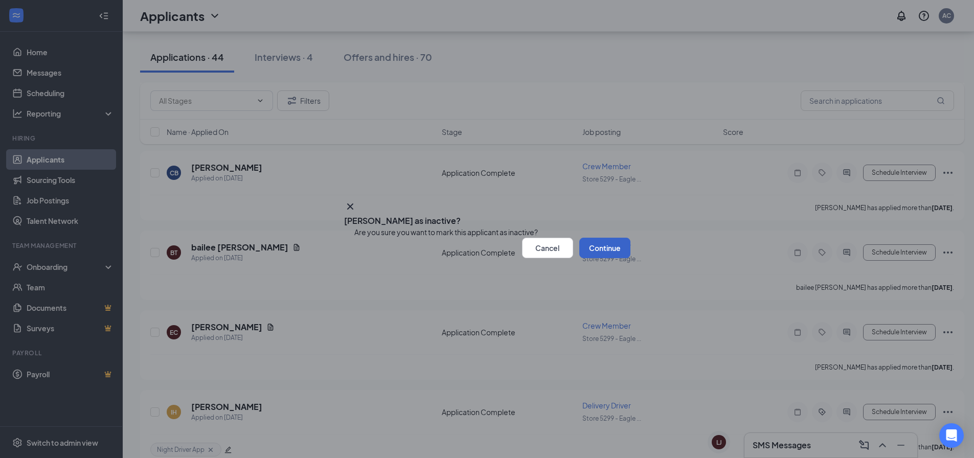
click at [602, 258] on button "Continue" at bounding box center [604, 248] width 51 height 20
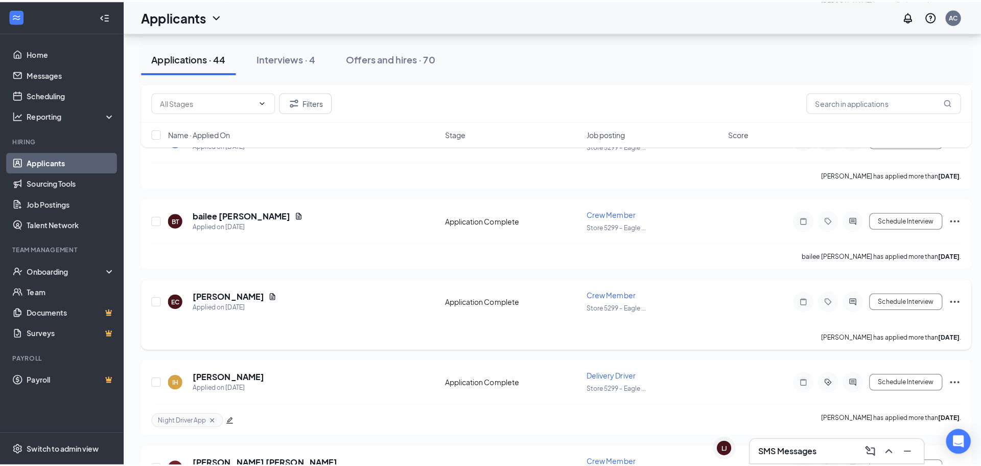
scroll to position [1686, 0]
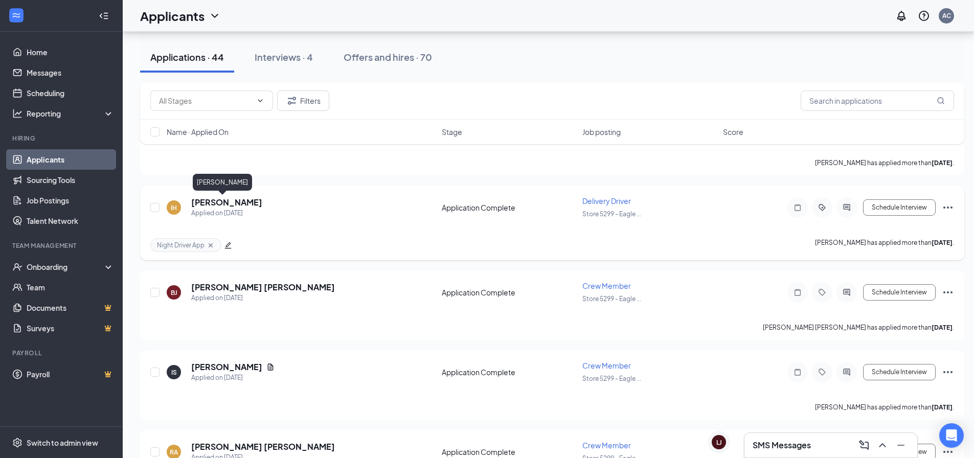
click at [206, 202] on h5 "[PERSON_NAME]" at bounding box center [226, 202] width 71 height 11
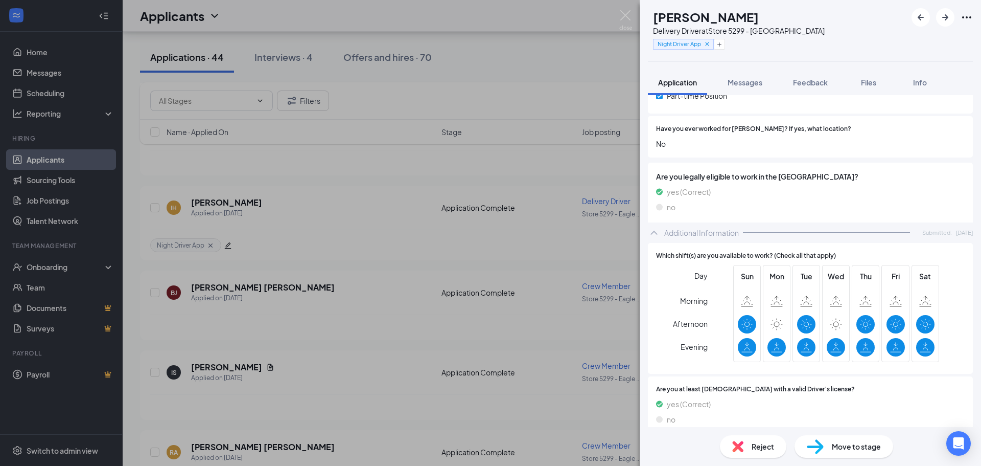
scroll to position [307, 0]
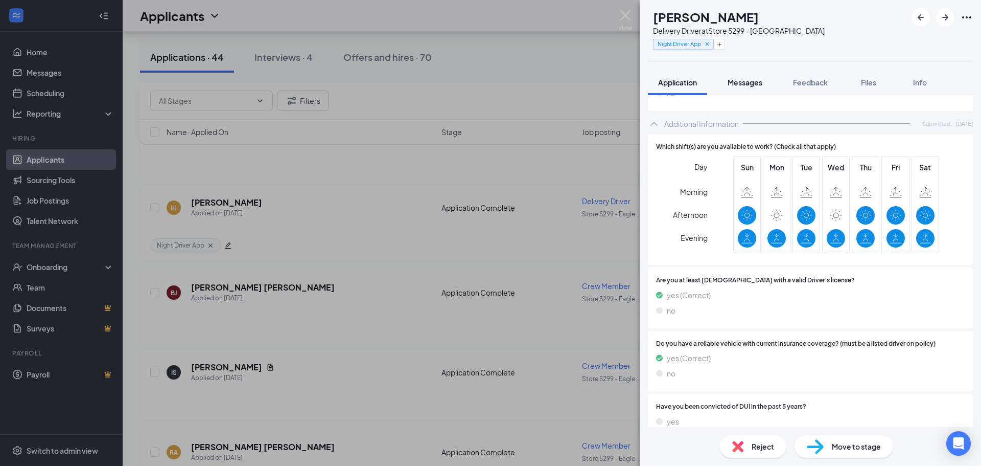
click at [745, 83] on span "Messages" at bounding box center [745, 82] width 35 height 9
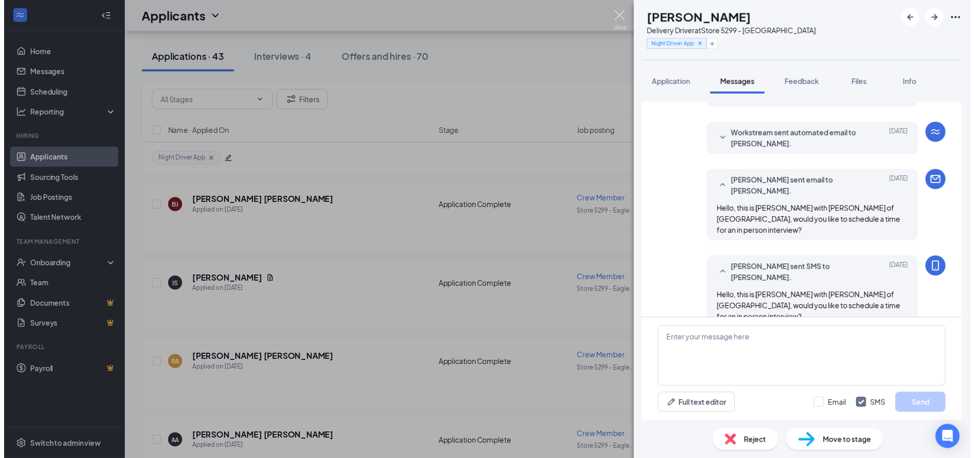
scroll to position [1681, 0]
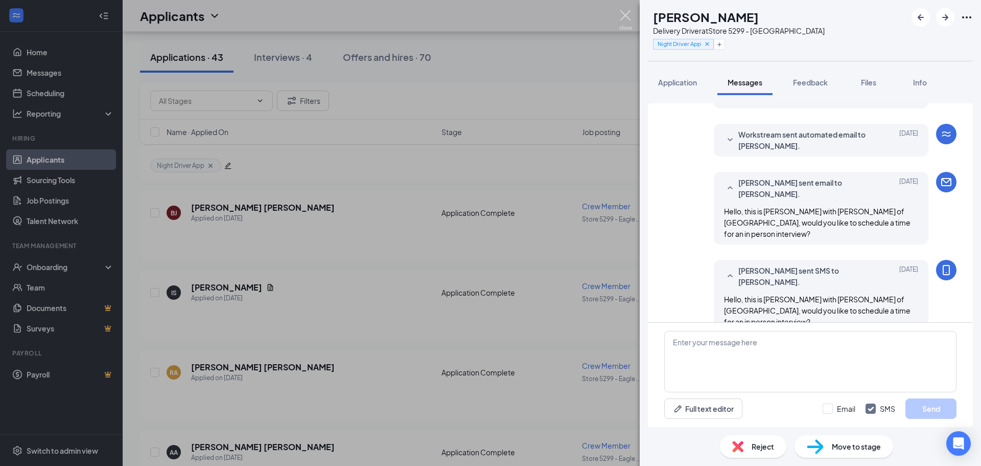
click at [629, 15] on img at bounding box center [625, 20] width 13 height 20
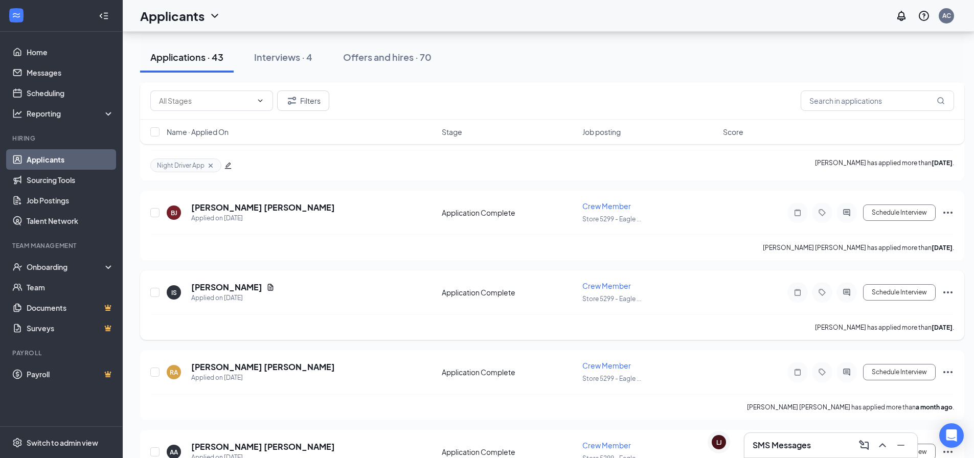
scroll to position [1630, 0]
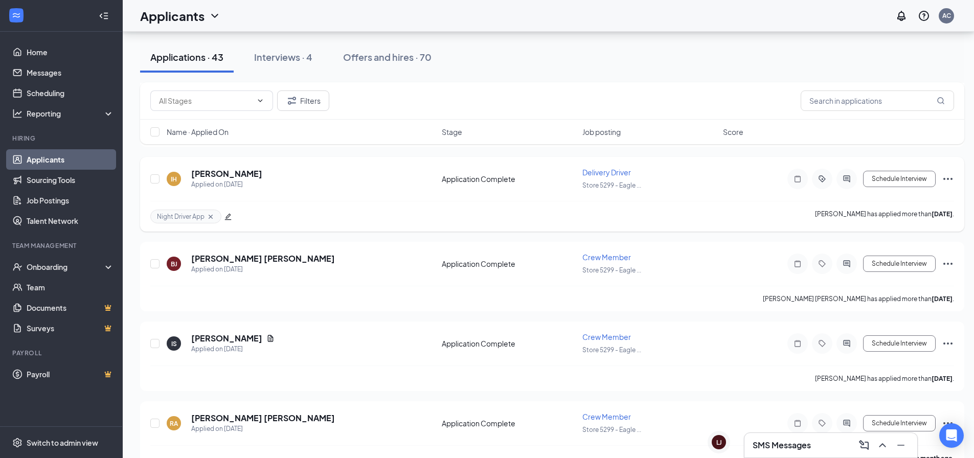
click at [945, 182] on icon "Ellipses" at bounding box center [947, 179] width 12 height 12
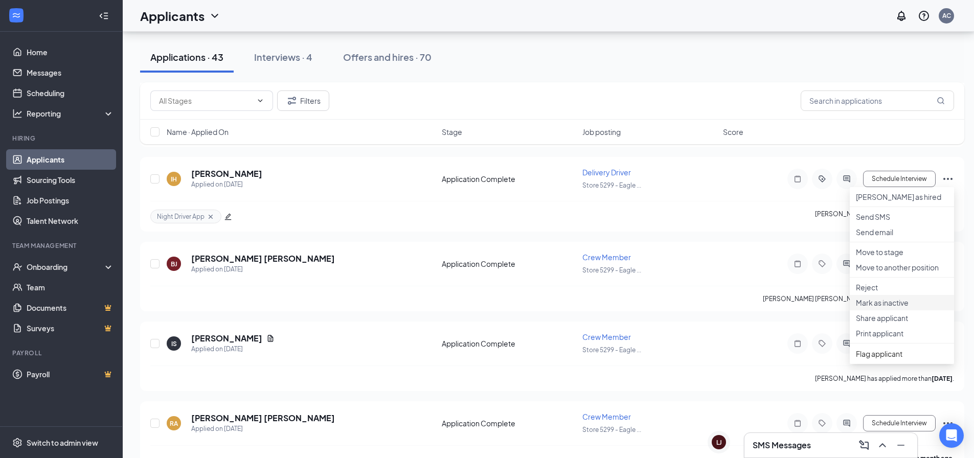
click at [911, 308] on p "Mark as inactive" at bounding box center [901, 302] width 92 height 10
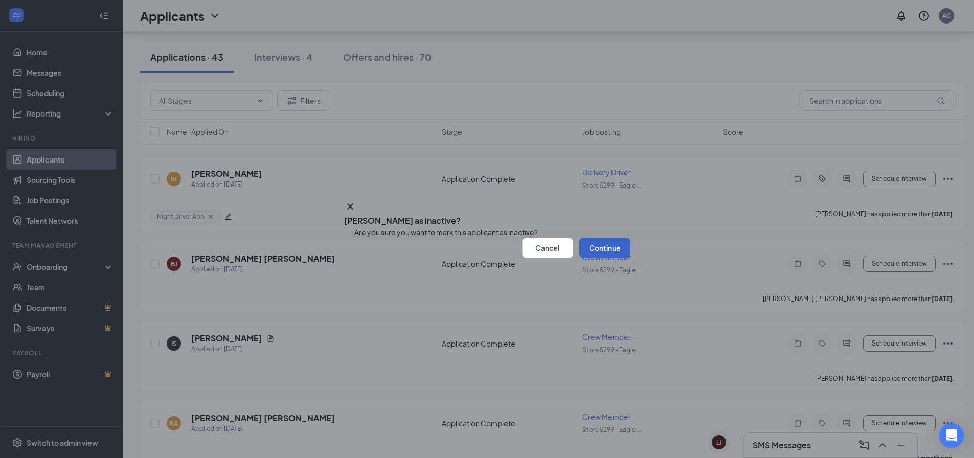
click at [615, 258] on button "Continue" at bounding box center [604, 248] width 51 height 20
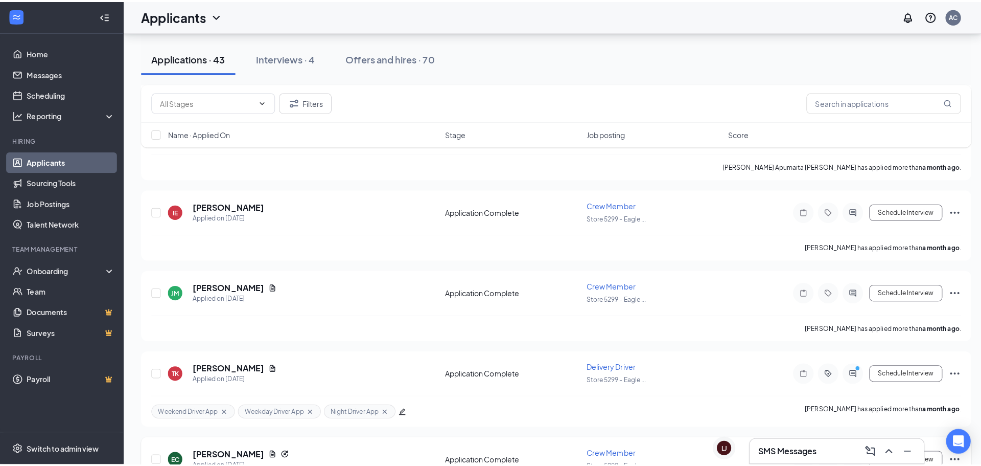
scroll to position [1988, 0]
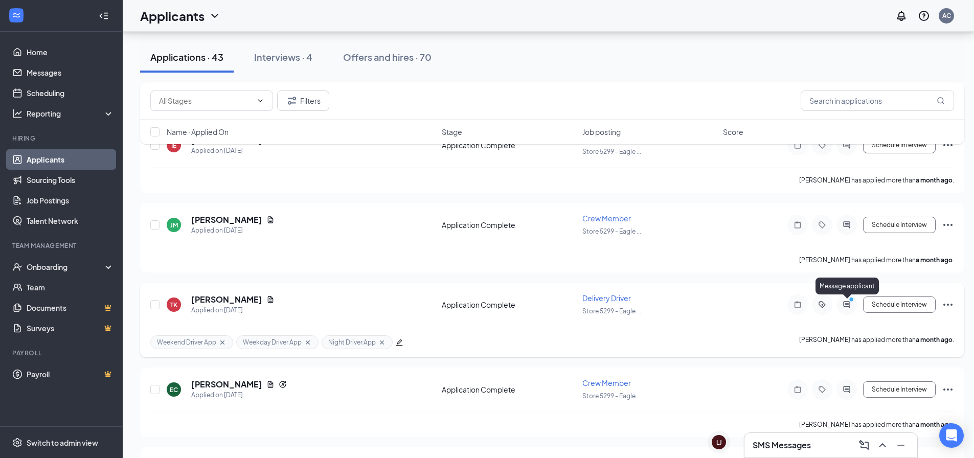
click at [847, 302] on icon "PrimaryDot" at bounding box center [852, 300] width 12 height 8
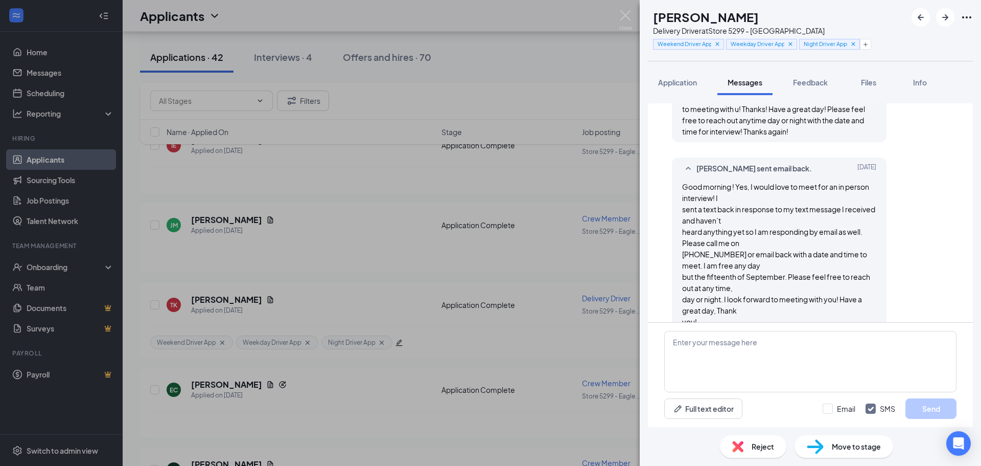
scroll to position [1983, 0]
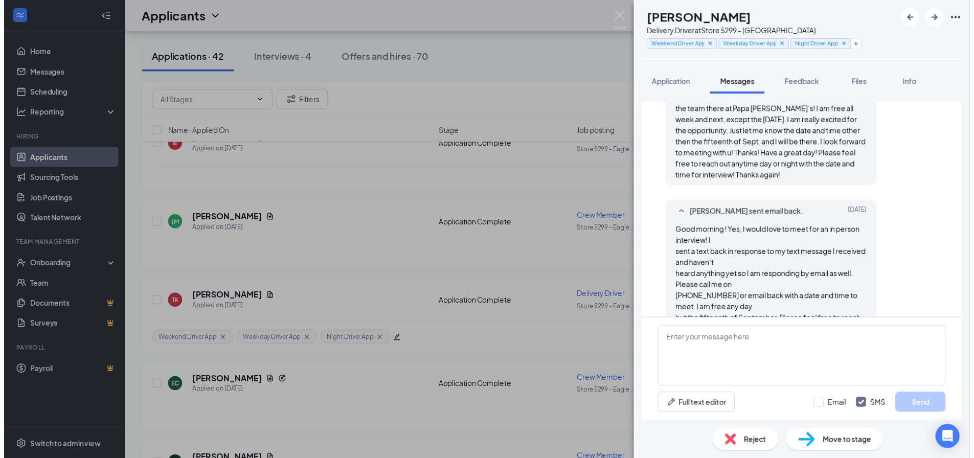
scroll to position [508, 0]
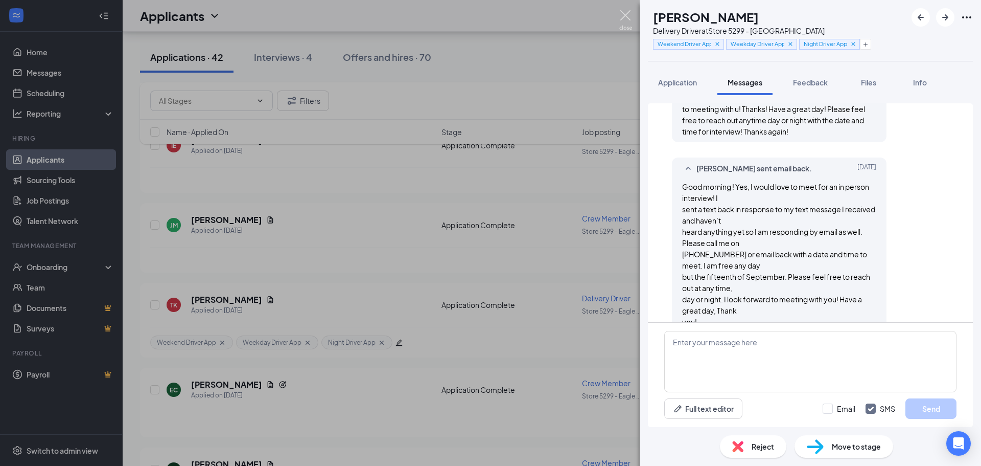
click at [631, 15] on img at bounding box center [625, 20] width 13 height 20
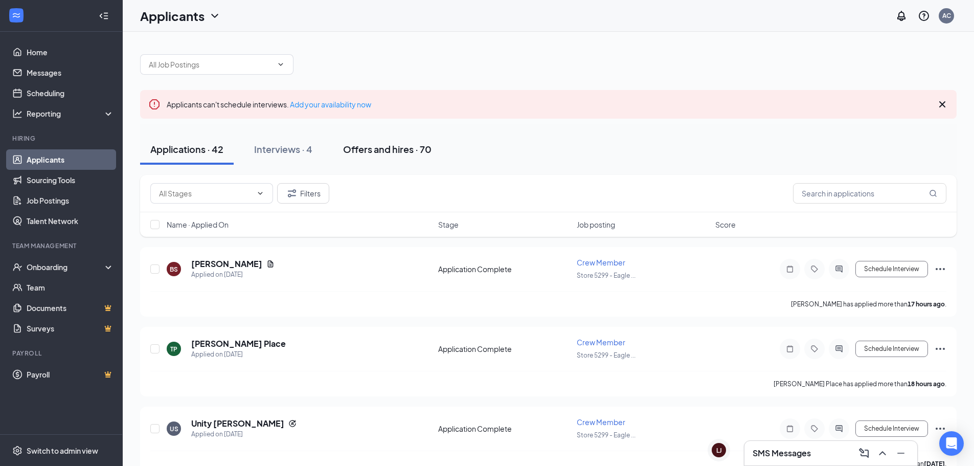
click at [405, 152] on div "Offers and hires · 70" at bounding box center [387, 149] width 88 height 13
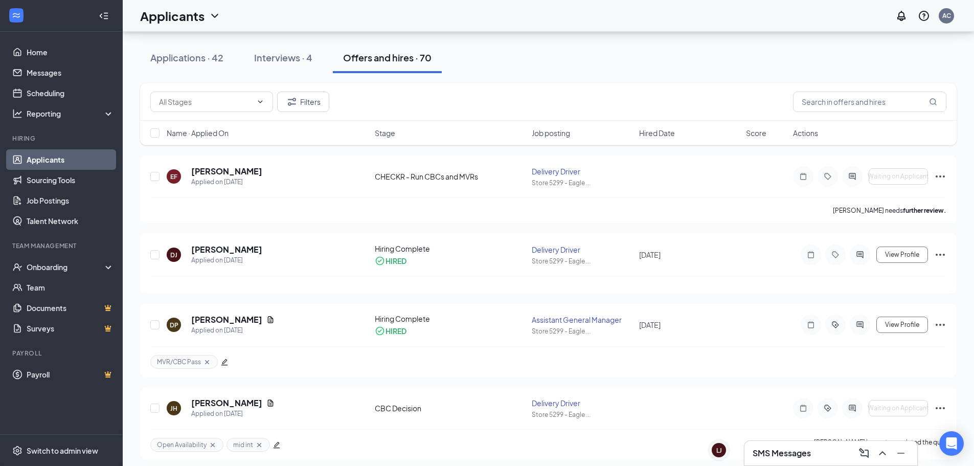
scroll to position [153, 0]
